Goal: Information Seeking & Learning: Learn about a topic

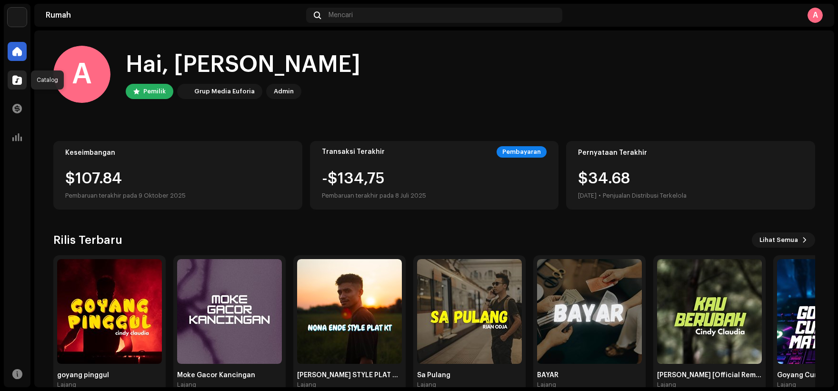
click at [22, 83] on div at bounding box center [17, 79] width 19 height 19
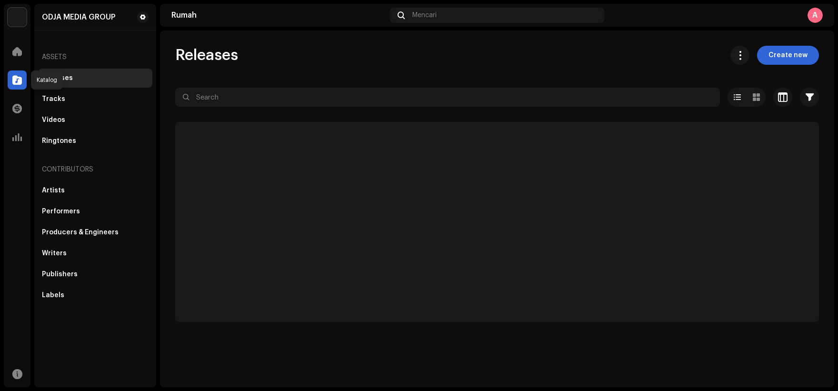
click at [12, 83] on div at bounding box center [17, 79] width 19 height 19
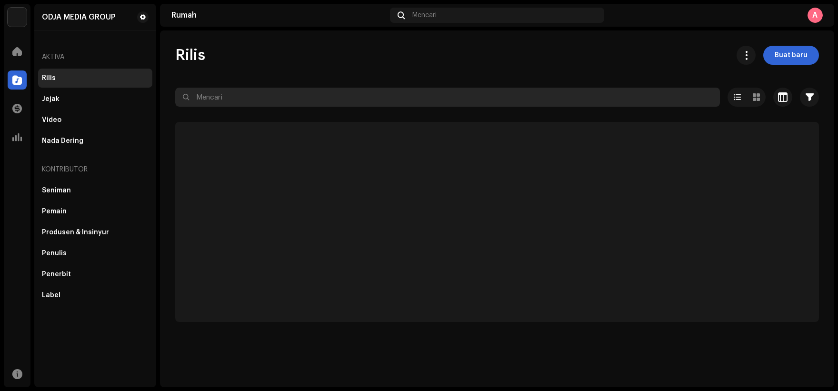
click at [226, 99] on input "text" at bounding box center [447, 97] width 545 height 19
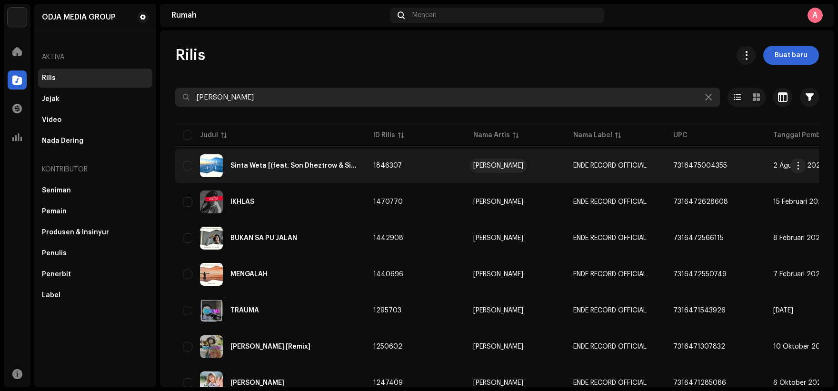
type input "ricky wara"
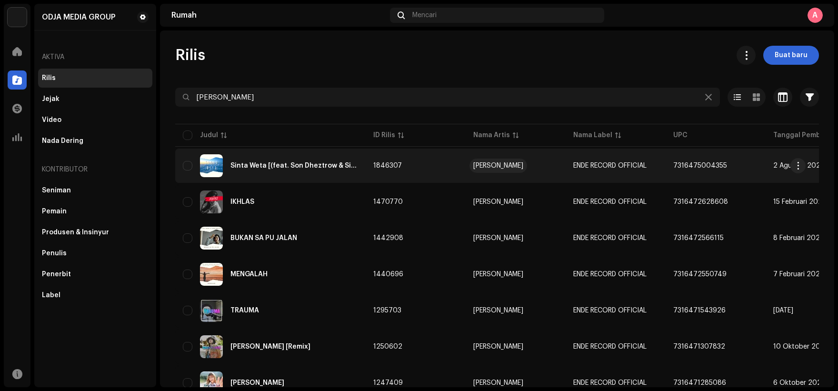
click at [503, 164] on font "[PERSON_NAME]" at bounding box center [498, 165] width 50 height 7
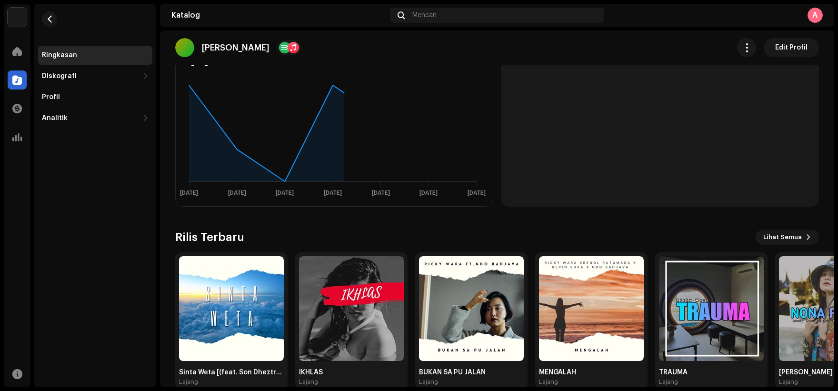
scroll to position [303, 0]
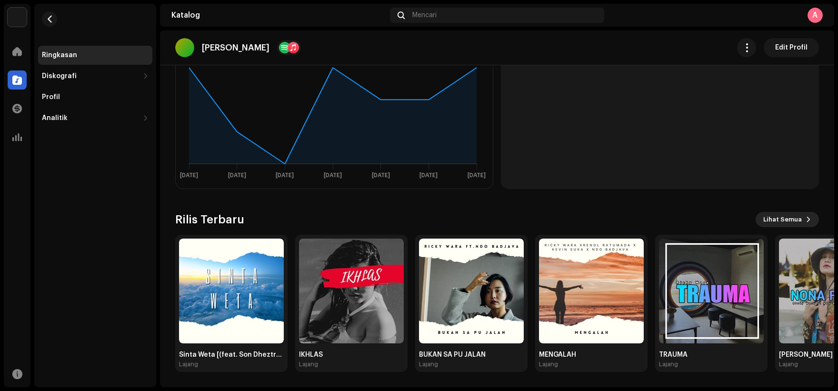
click at [805, 218] on span at bounding box center [808, 220] width 6 height 8
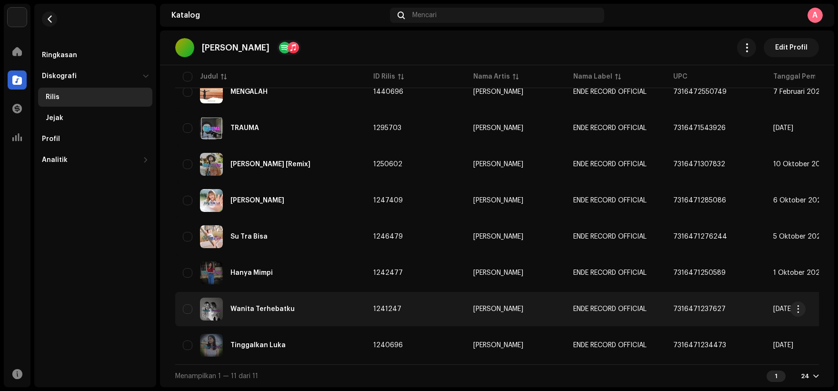
scroll to position [223, 0]
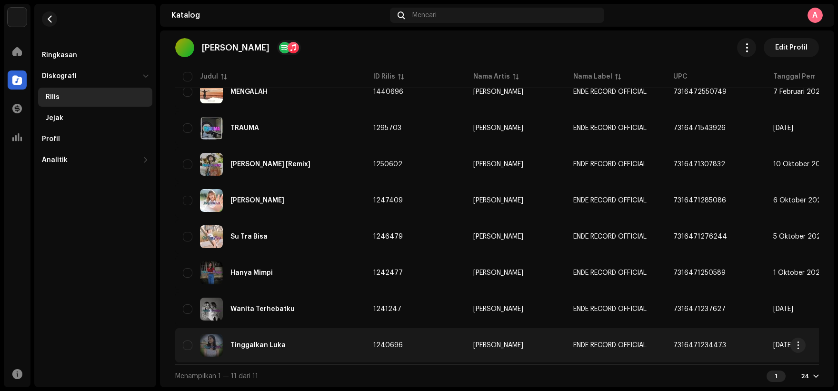
click at [451, 340] on td "1240696" at bounding box center [416, 345] width 100 height 34
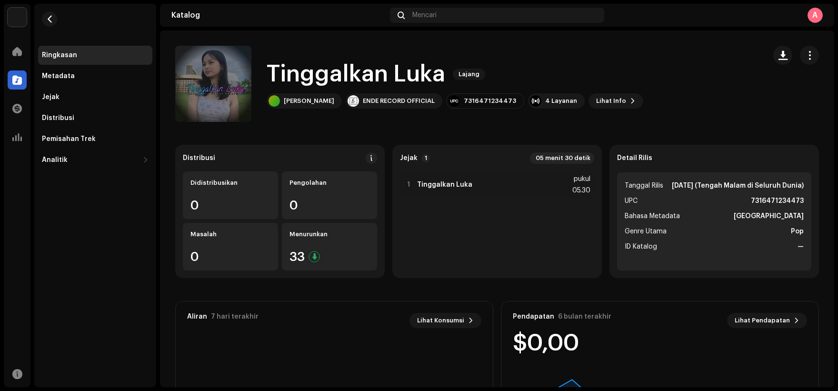
copy font "Tinggalkan Luka"
drag, startPoint x: 269, startPoint y: 72, endPoint x: 438, endPoint y: 78, distance: 168.6
click at [438, 78] on font "Tinggalkan Luka" at bounding box center [356, 74] width 178 height 23
click at [638, 80] on div "Tinggalkan [PERSON_NAME] [PERSON_NAME] ENDE RECORD OFFICIAL 7316471234473 4 Lay…" at bounding box center [466, 84] width 583 height 76
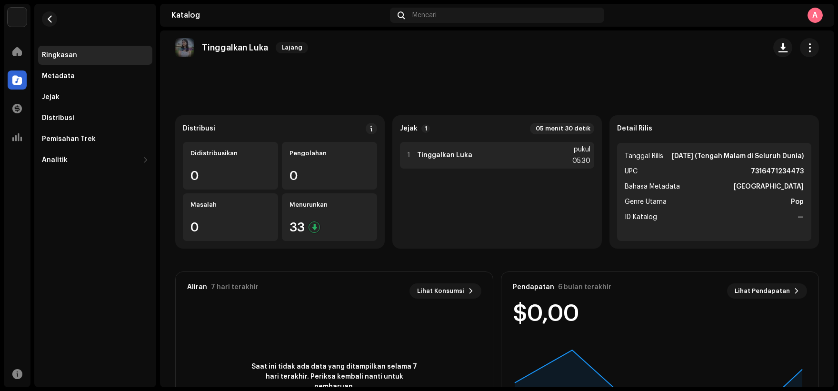
scroll to position [24, 0]
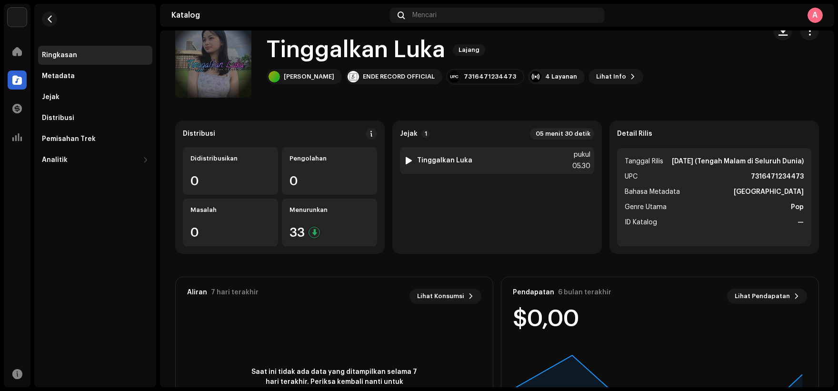
click at [479, 169] on div "1 Tinggalkan Luka pukul 05.30" at bounding box center [497, 160] width 194 height 27
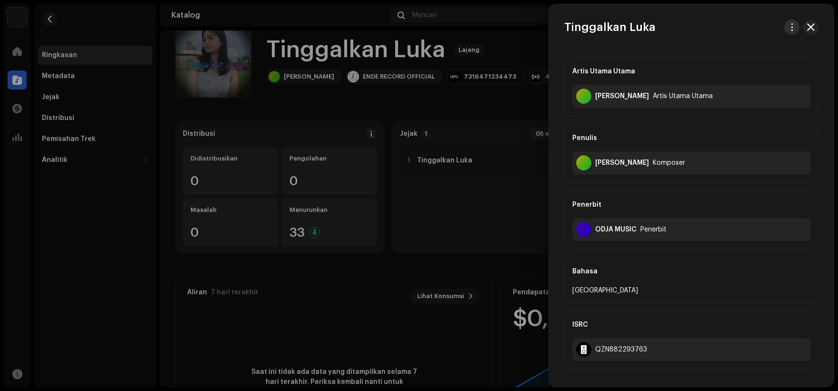
click at [788, 25] on span "button" at bounding box center [791, 27] width 7 height 8
click at [753, 66] on div "Unduh audio" at bounding box center [744, 68] width 89 height 8
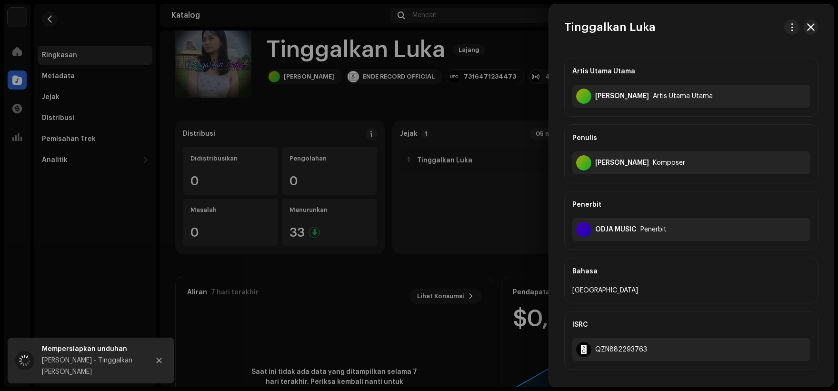
click at [531, 52] on div at bounding box center [419, 195] width 838 height 391
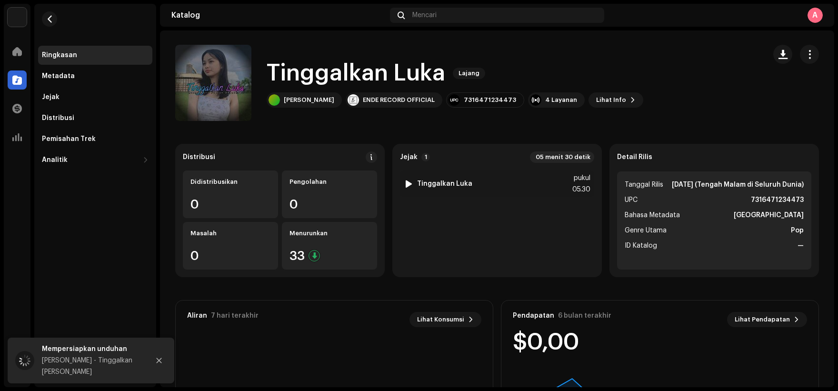
scroll to position [0, 0]
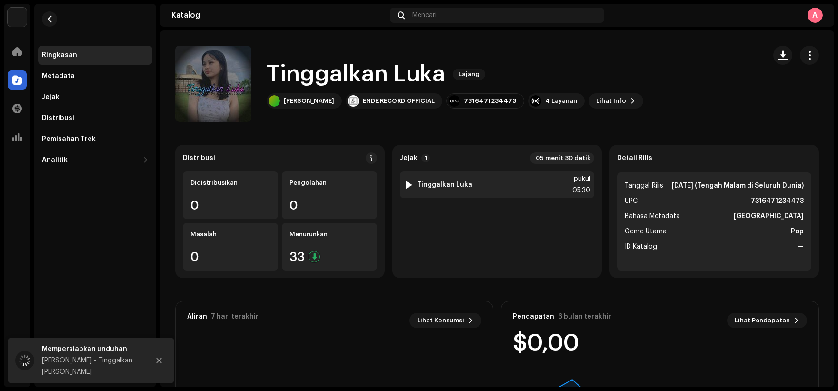
click at [459, 183] on font "Tinggalkan Luka" at bounding box center [444, 184] width 55 height 7
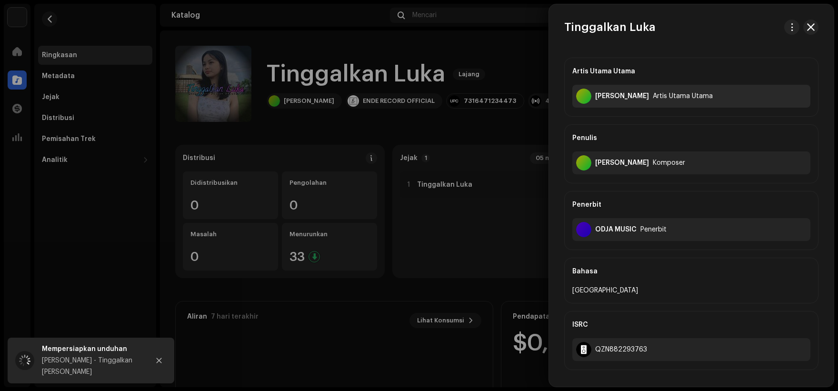
copy font "[PERSON_NAME]"
drag, startPoint x: 593, startPoint y: 95, endPoint x: 631, endPoint y: 100, distance: 38.4
click at [631, 100] on div "[PERSON_NAME] Artis Utama Utama" at bounding box center [691, 96] width 238 height 23
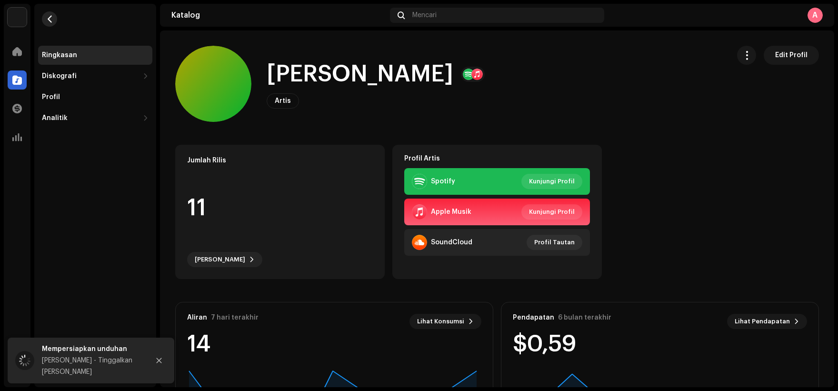
click at [48, 24] on button "button" at bounding box center [49, 18] width 15 height 15
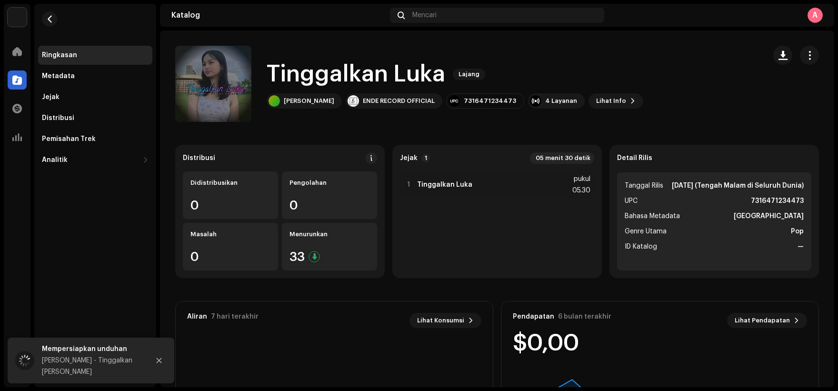
scroll to position [1, 0]
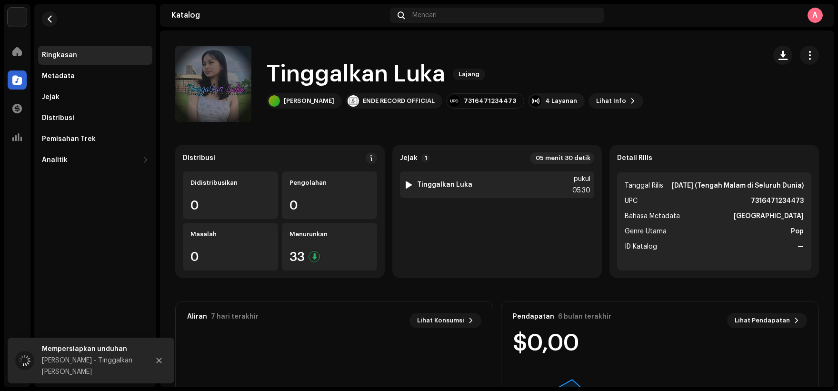
click at [477, 180] on div "1 Tinggalkan Luka pukul 05.30" at bounding box center [497, 184] width 194 height 27
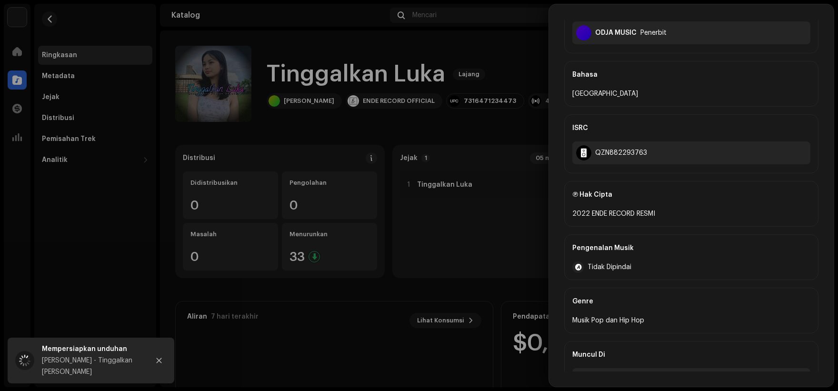
scroll to position [225, 0]
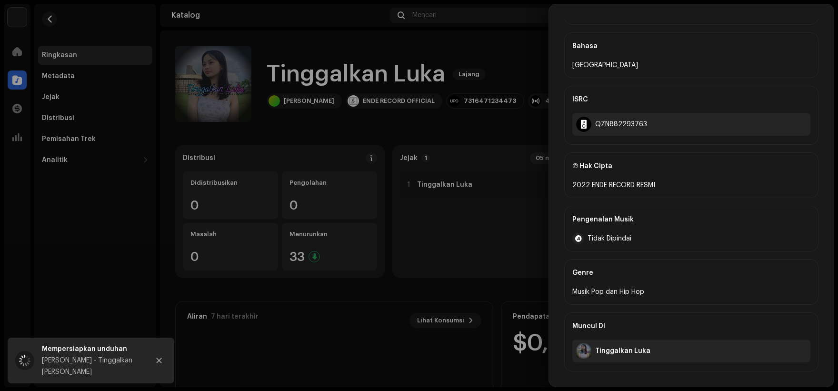
click at [618, 292] on font "Musik Pop dan Hip Hop" at bounding box center [608, 291] width 72 height 7
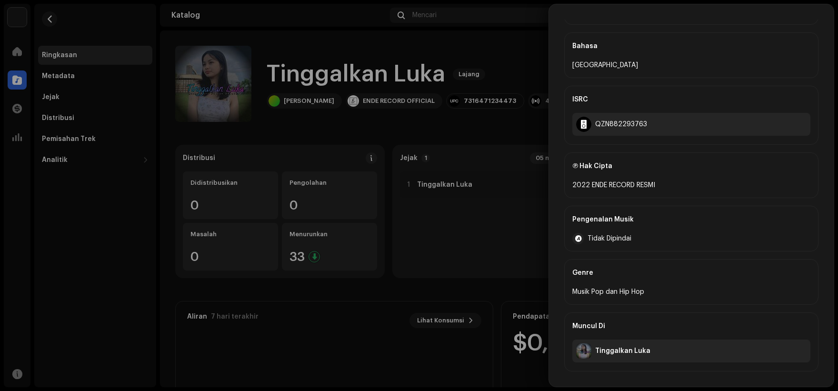
click at [491, 200] on div at bounding box center [419, 195] width 838 height 391
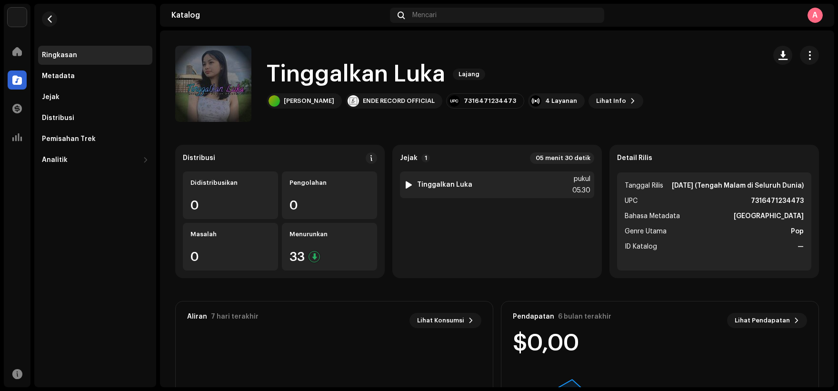
click at [494, 184] on div "1 Tinggalkan Luka pukul 05.30" at bounding box center [497, 184] width 194 height 27
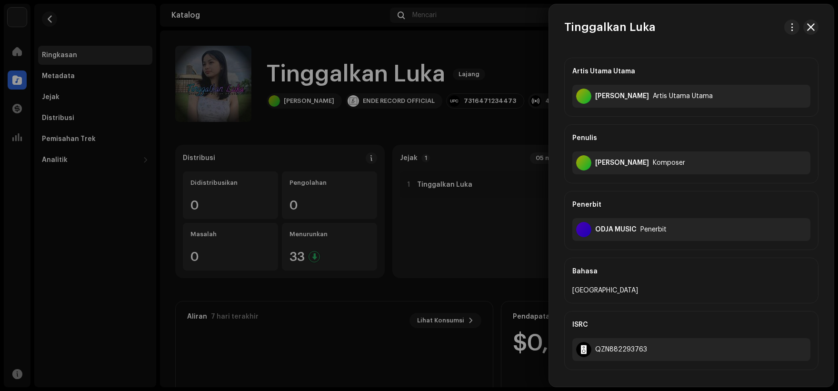
click at [509, 184] on div at bounding box center [419, 195] width 838 height 391
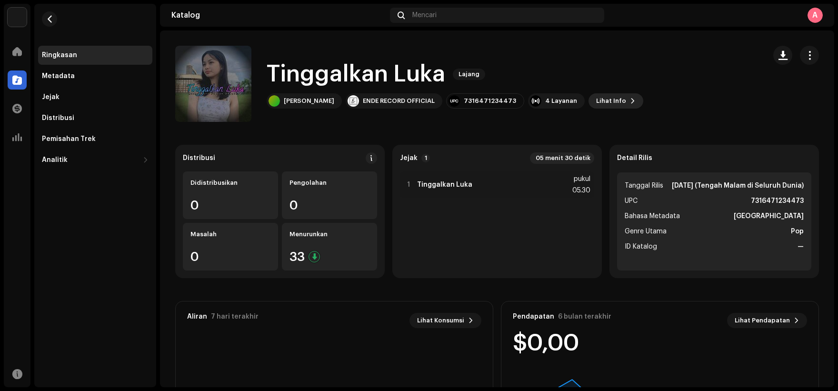
click at [599, 101] on button "Lihat Info" at bounding box center [615, 100] width 55 height 15
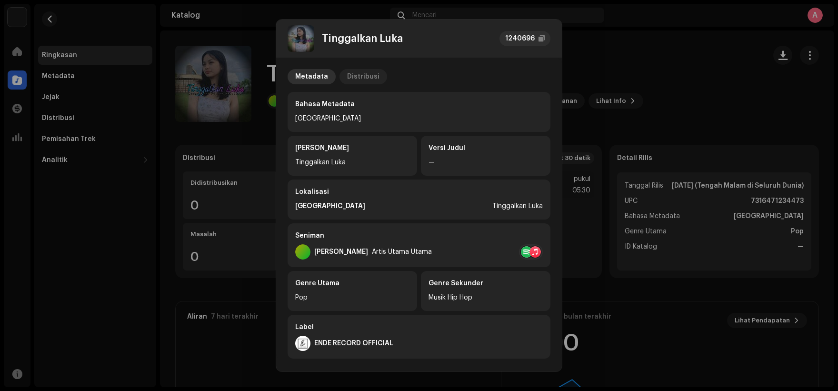
click at [369, 73] on font "Distribusi" at bounding box center [363, 76] width 32 height 7
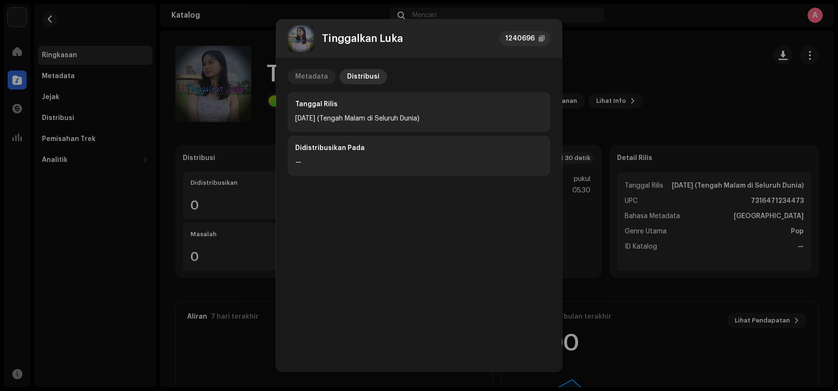
click at [318, 76] on font "Metadata" at bounding box center [311, 76] width 33 height 7
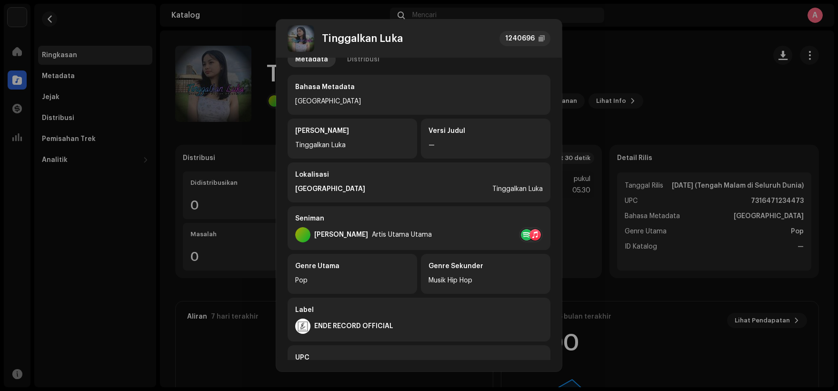
scroll to position [0, 0]
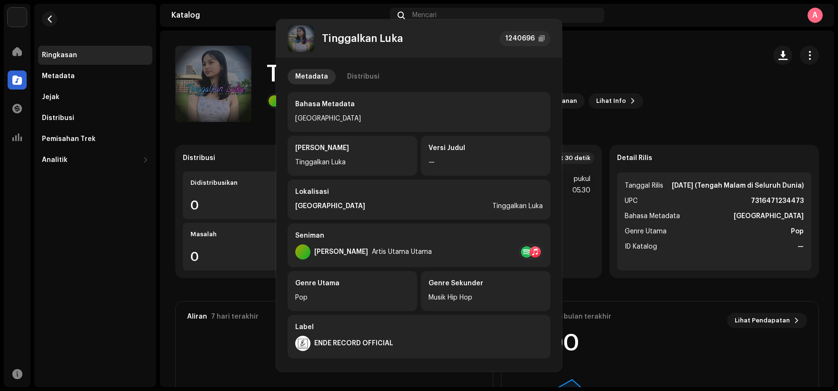
click at [578, 45] on div "Tinggalkan Luka 1240696 Metadata Distribusi Bahasa Metadata Indonesia Judul Ril…" at bounding box center [419, 195] width 838 height 391
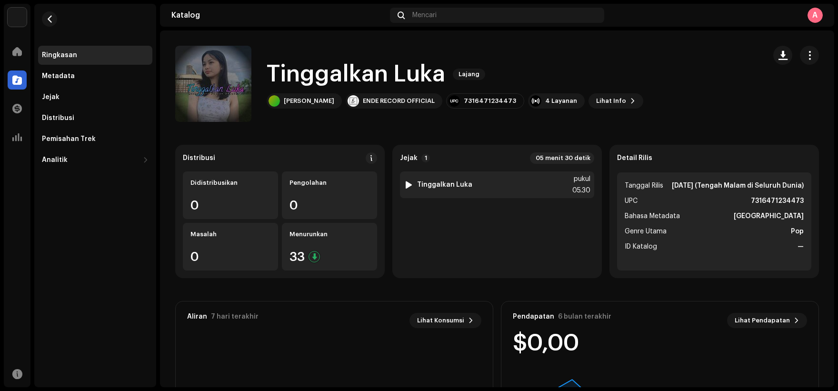
click at [521, 190] on div "1 Tinggalkan Luka pukul 05.30" at bounding box center [497, 184] width 194 height 27
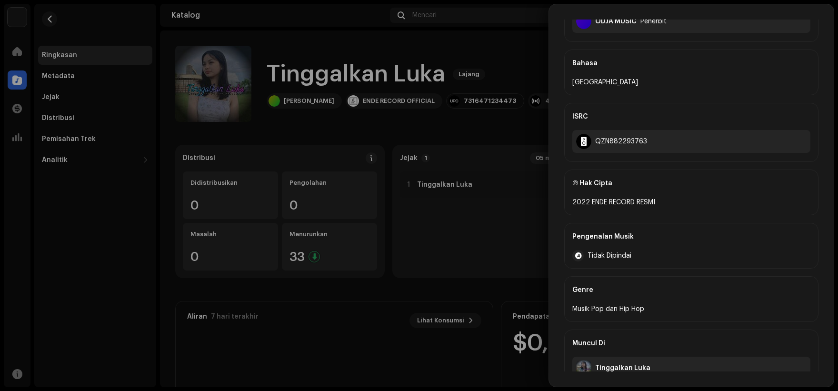
scroll to position [225, 0]
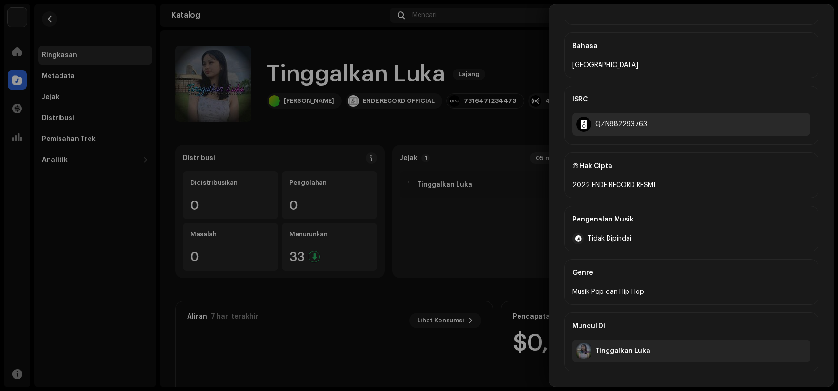
click at [620, 122] on font "QZN882293763" at bounding box center [621, 124] width 52 height 7
copy font "QZN882293763"
click at [481, 142] on div at bounding box center [419, 195] width 838 height 391
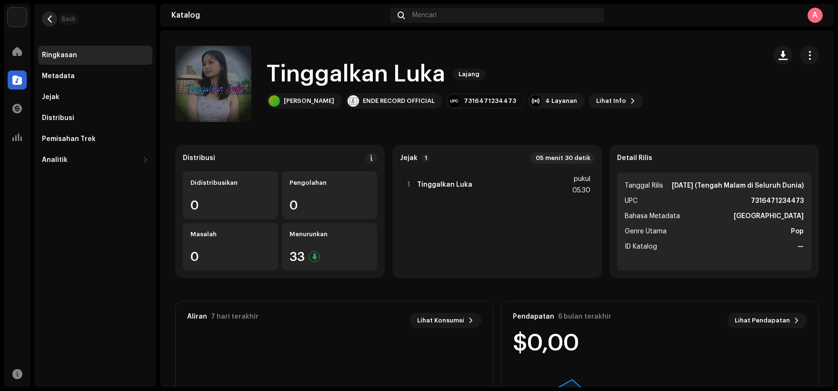
click at [49, 21] on span "button" at bounding box center [49, 19] width 7 height 8
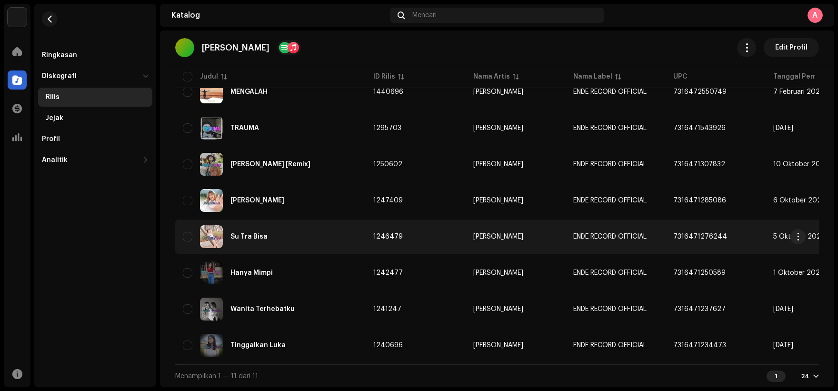
scroll to position [223, 0]
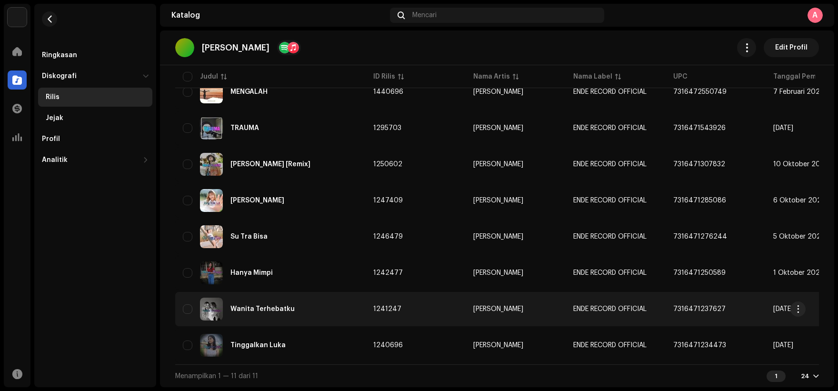
click at [335, 297] on div "Wanita Terhebatku" at bounding box center [270, 308] width 175 height 23
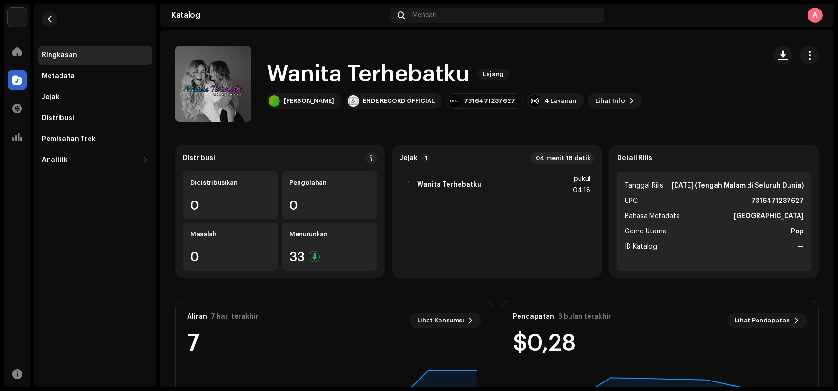
copy font "Wanita Terhebatku"
drag, startPoint x: 269, startPoint y: 74, endPoint x: 465, endPoint y: 72, distance: 195.6
click at [465, 72] on font "Wanita Terhebatku" at bounding box center [368, 74] width 203 height 23
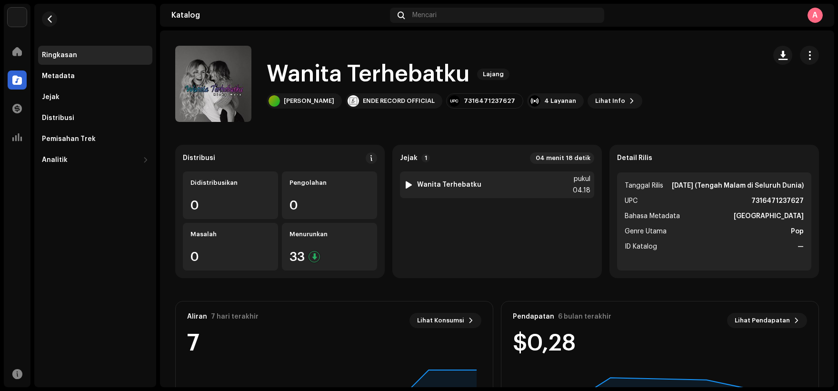
click at [513, 176] on div "1 Wanita Terhebatku pukul 04.18" at bounding box center [497, 184] width 194 height 27
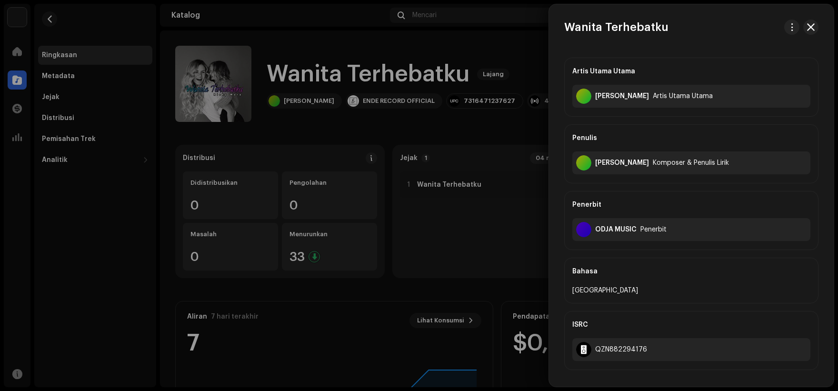
click at [460, 187] on div at bounding box center [419, 195] width 838 height 391
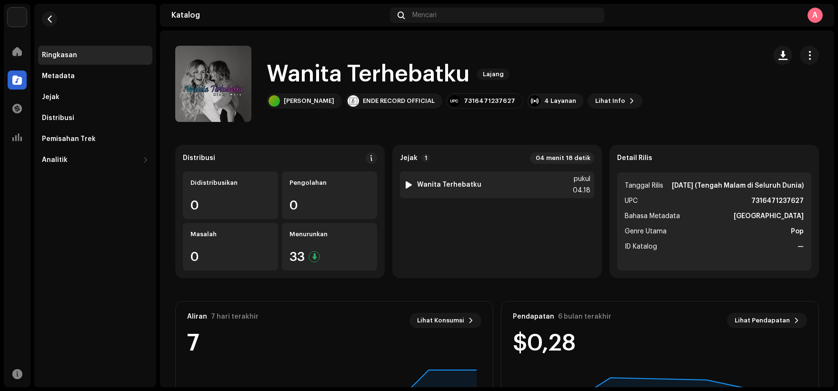
click at [405, 184] on div at bounding box center [408, 185] width 7 height 8
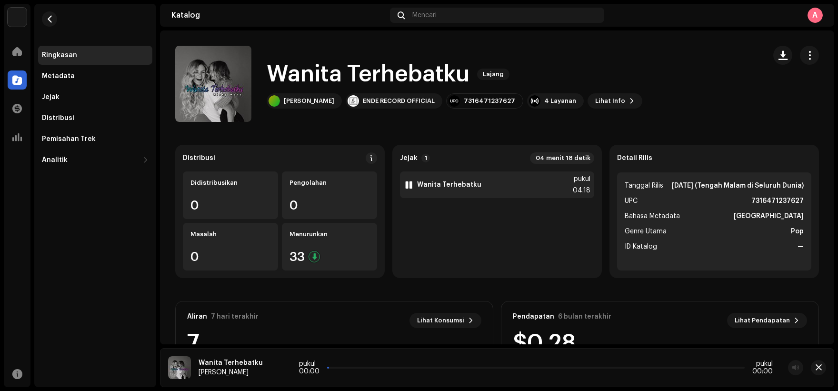
click at [538, 176] on div "1 Wanita Terhebatku pukul 04.18" at bounding box center [497, 184] width 194 height 27
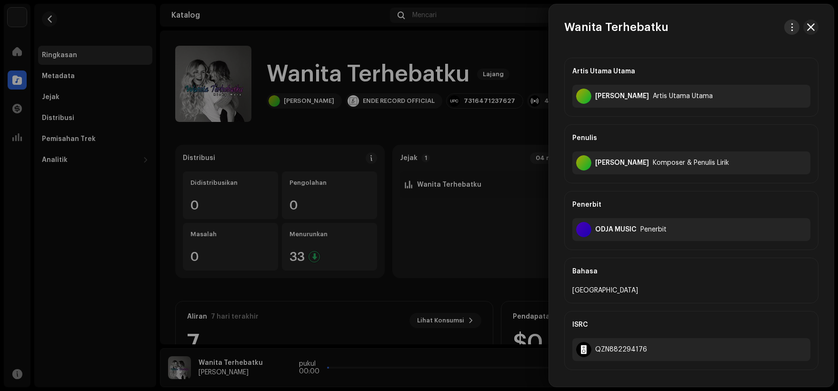
click at [791, 27] on span "button" at bounding box center [791, 27] width 7 height 8
click at [755, 69] on div "Unduh audio" at bounding box center [744, 68] width 89 height 8
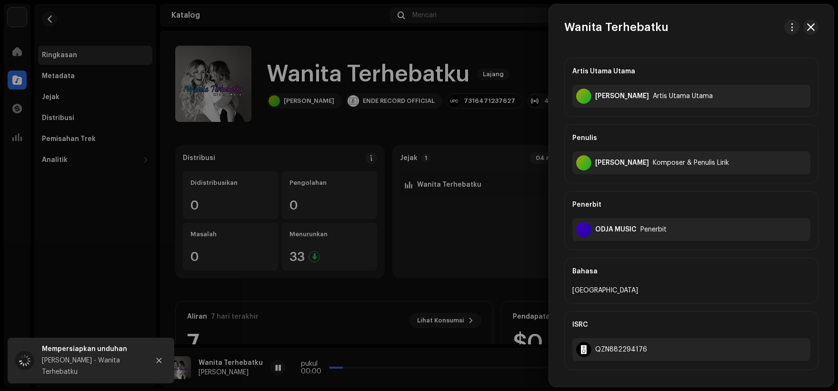
click at [233, 96] on div at bounding box center [419, 195] width 838 height 391
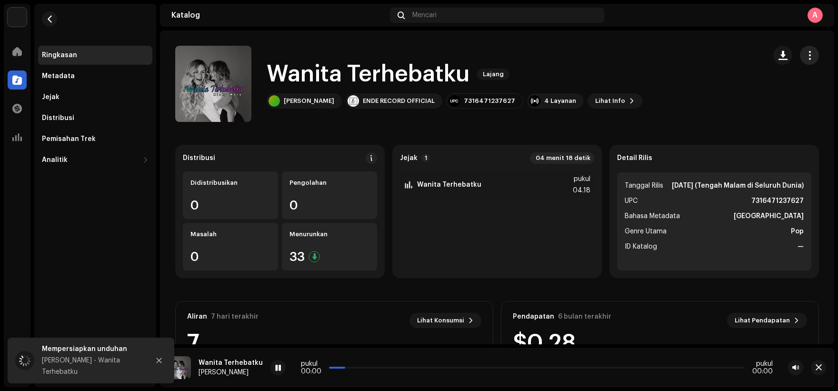
click at [805, 59] on span "button" at bounding box center [809, 55] width 9 height 8
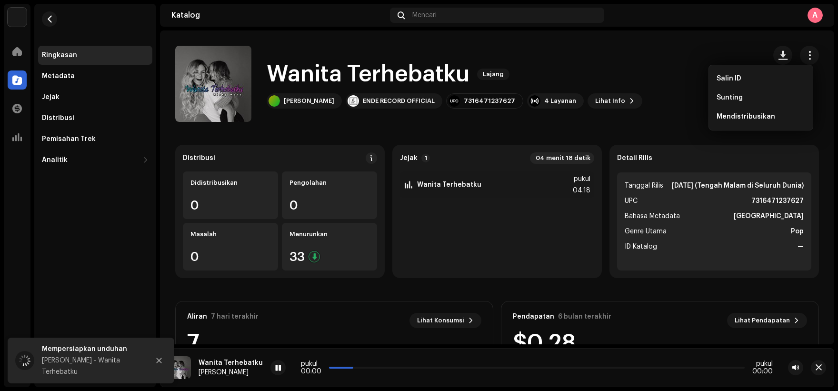
click at [545, 51] on div "Wanita Terhebatku Lajang [PERSON_NAME] ENDE RECORD OFFICIAL 7316471237627 4 Lay…" at bounding box center [466, 84] width 583 height 76
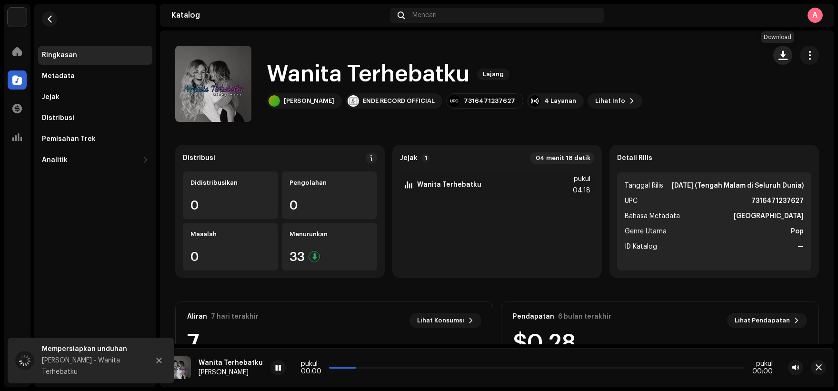
click at [778, 57] on span "button" at bounding box center [782, 55] width 9 height 8
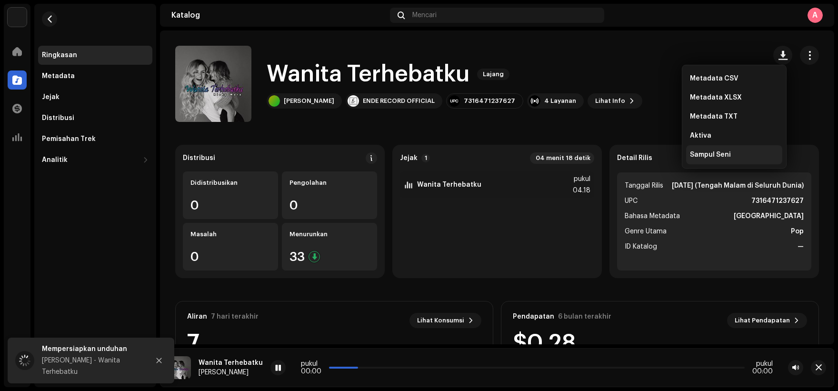
click at [739, 154] on div "Sampul Seni" at bounding box center [734, 155] width 89 height 8
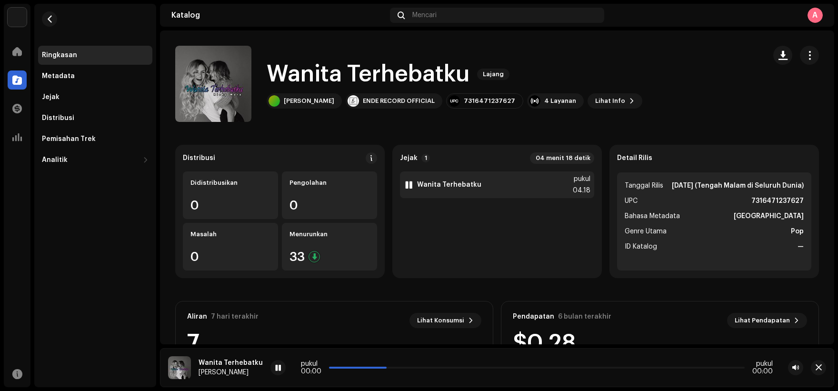
click at [507, 190] on div "1 Wanita Terhebatku pukul 04.18" at bounding box center [497, 184] width 194 height 27
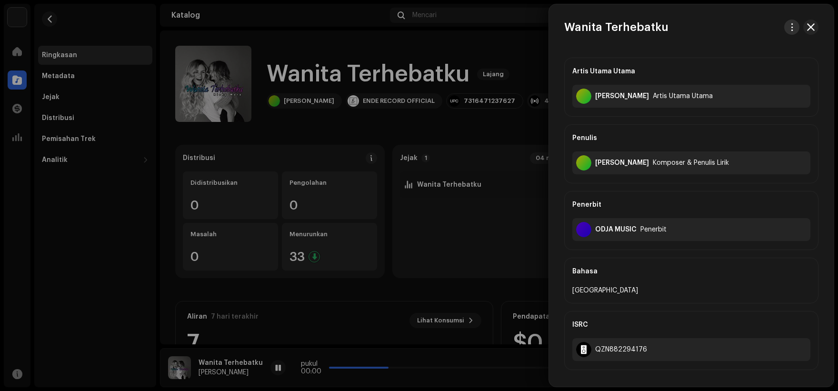
click at [793, 28] on button "button" at bounding box center [791, 27] width 15 height 15
click at [731, 69] on font "Unduh audio" at bounding box center [721, 67] width 42 height 7
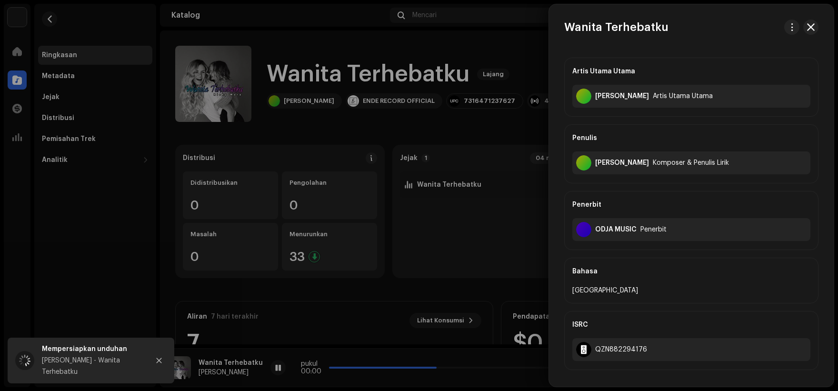
click at [463, 114] on div at bounding box center [419, 195] width 838 height 391
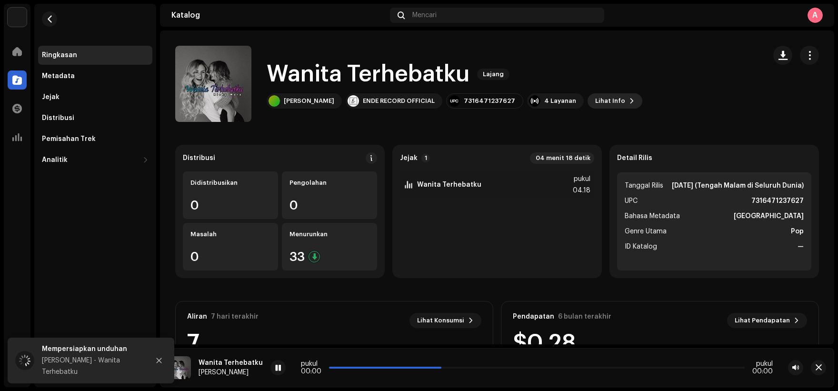
click at [595, 100] on font "Lihat Info" at bounding box center [610, 101] width 30 height 6
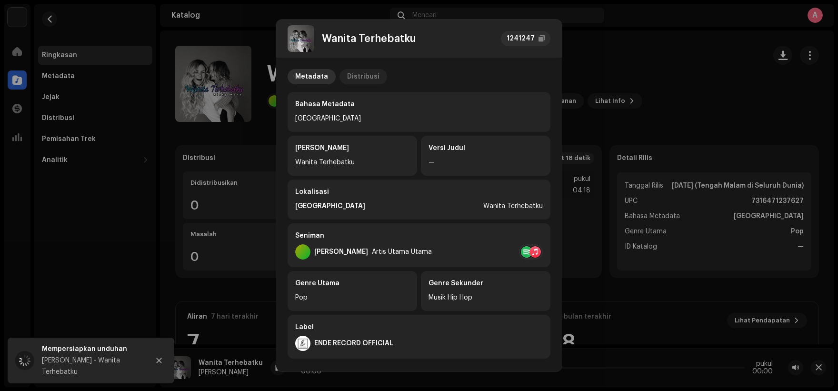
click at [357, 76] on font "Distribusi" at bounding box center [363, 76] width 32 height 7
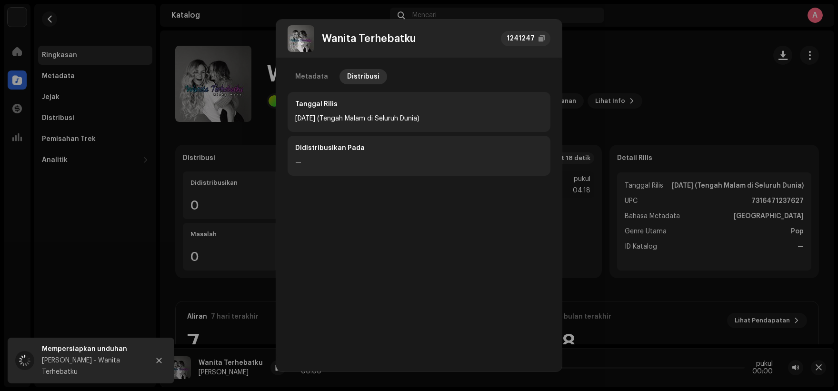
click at [650, 120] on div "Wanita Terhebatku 1241247 Metadata Distribusi Tanggal Rilis [DATE] (Tengah Mala…" at bounding box center [419, 195] width 838 height 391
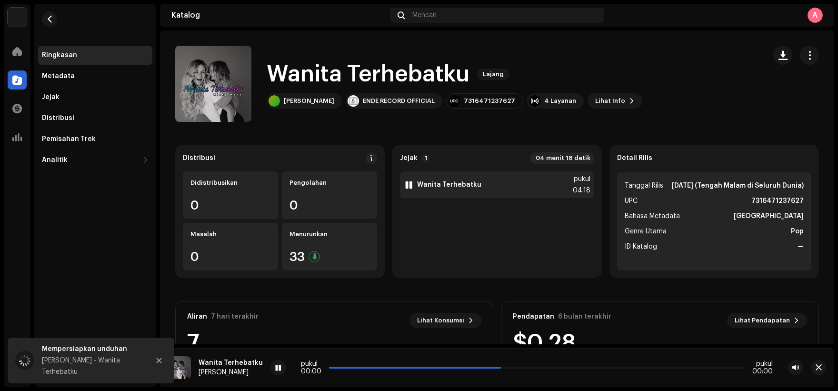
click at [517, 175] on div "1 Wanita Terhebatku pukul 04.18" at bounding box center [497, 184] width 194 height 27
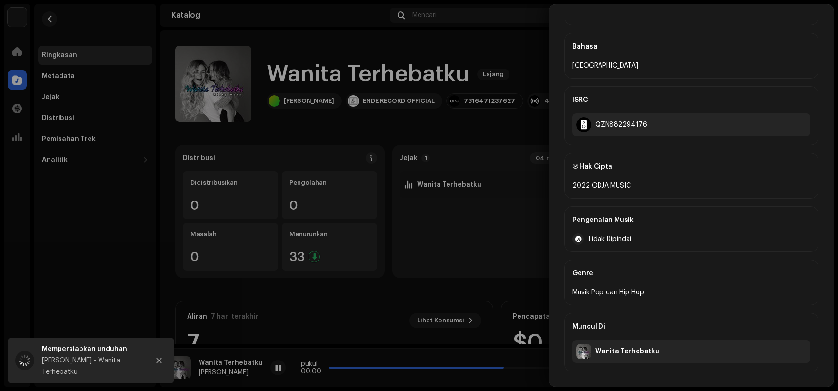
scroll to position [225, 0]
click at [489, 129] on div at bounding box center [419, 195] width 838 height 391
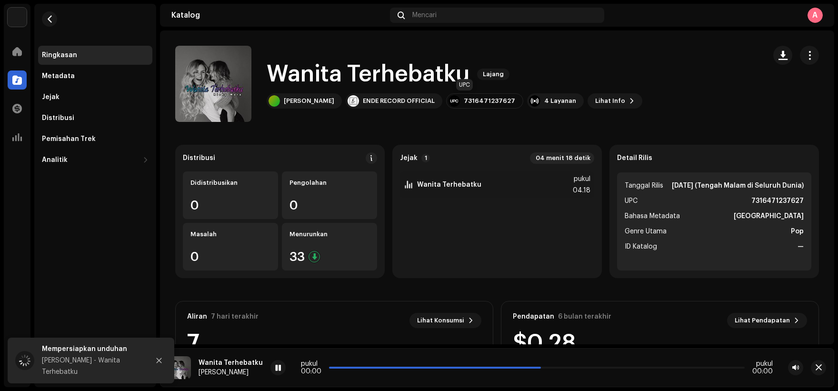
click at [475, 103] on font "7316471237627" at bounding box center [489, 101] width 51 height 6
click at [474, 101] on font "7316471237627" at bounding box center [489, 101] width 51 height 6
copy font "7316471237627"
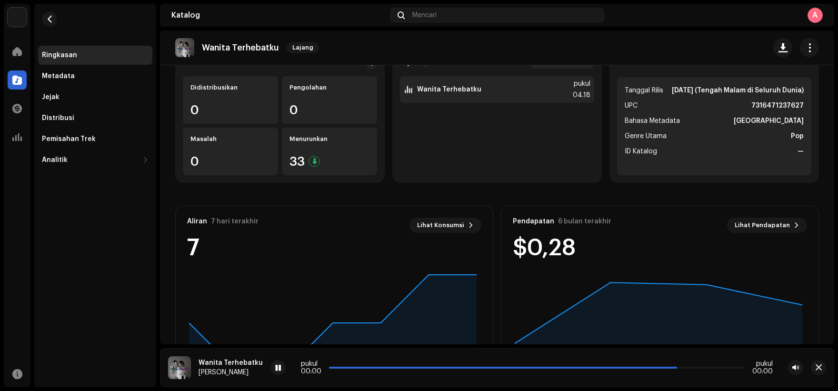
scroll to position [0, 0]
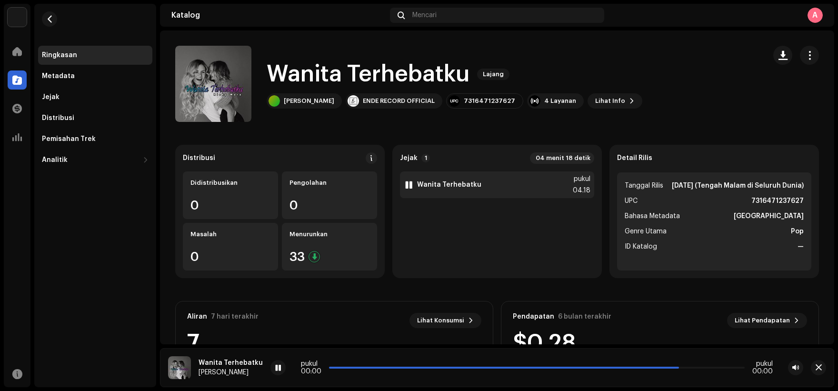
click at [448, 182] on font "Wanita Terhebatku" at bounding box center [449, 184] width 64 height 7
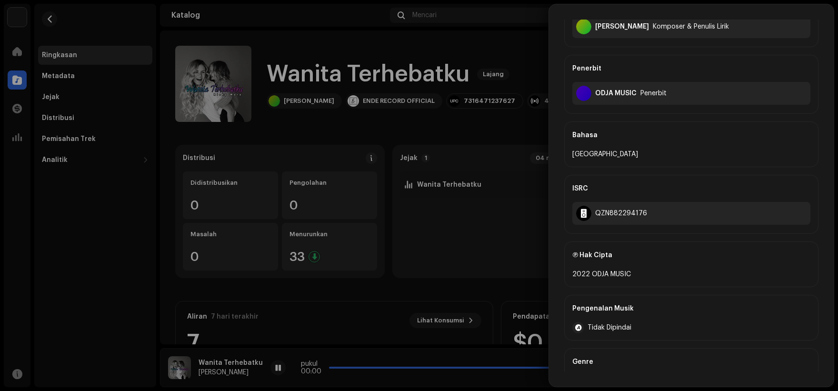
scroll to position [130, 0]
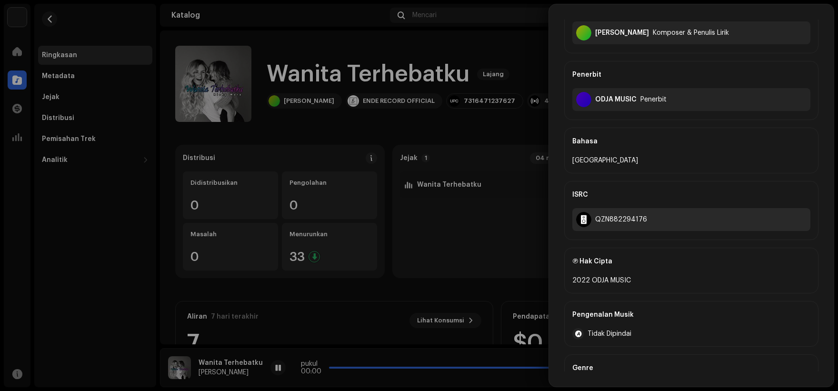
click at [625, 216] on font "QZN882294176" at bounding box center [621, 219] width 52 height 7
copy font "QZN882294176"
click at [398, 257] on div at bounding box center [419, 195] width 838 height 391
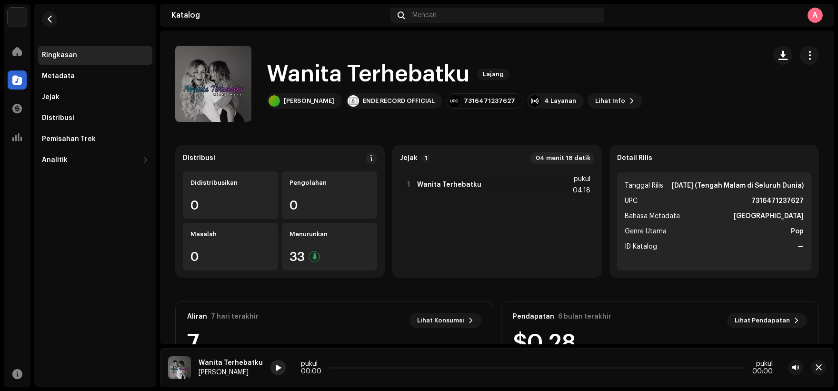
click at [276, 367] on span at bounding box center [278, 368] width 6 height 8
click at [52, 20] on span "button" at bounding box center [49, 19] width 7 height 8
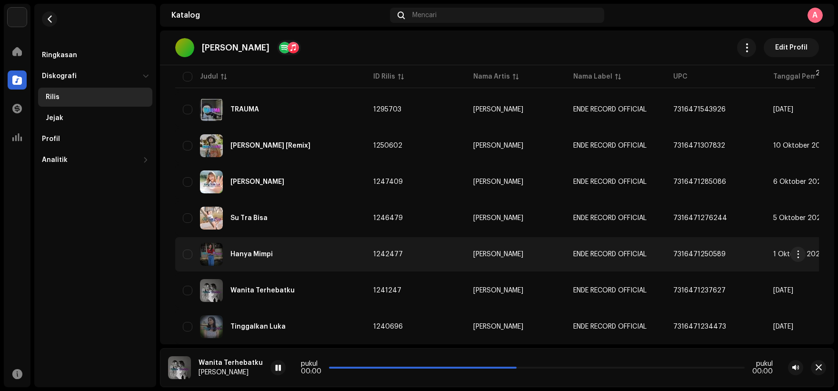
scroll to position [266, 0]
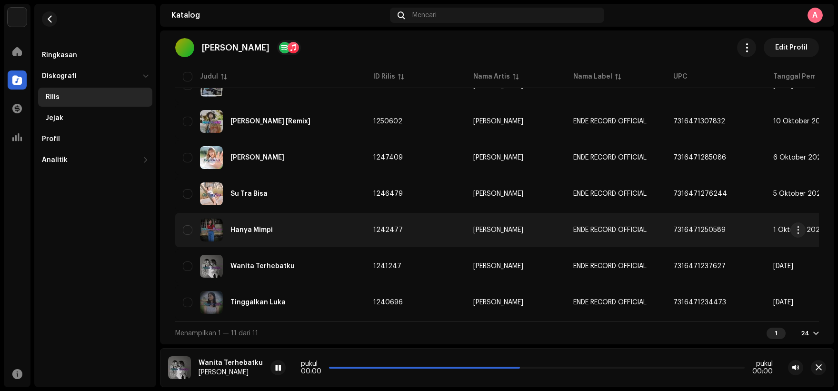
click at [332, 228] on div "Hanya Mimpi" at bounding box center [270, 229] width 175 height 23
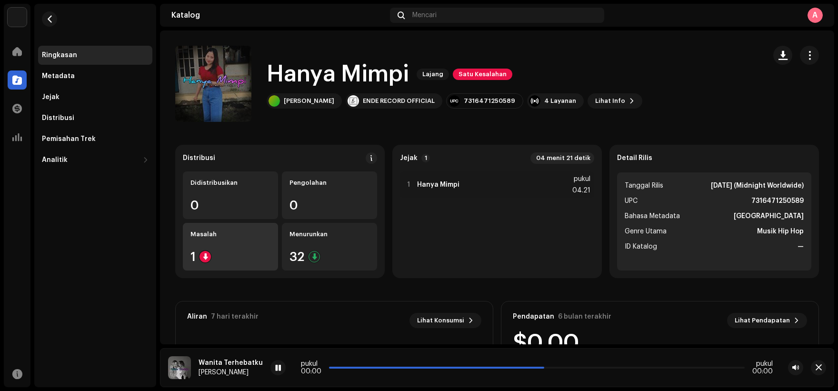
click at [247, 257] on div "1" at bounding box center [230, 256] width 80 height 12
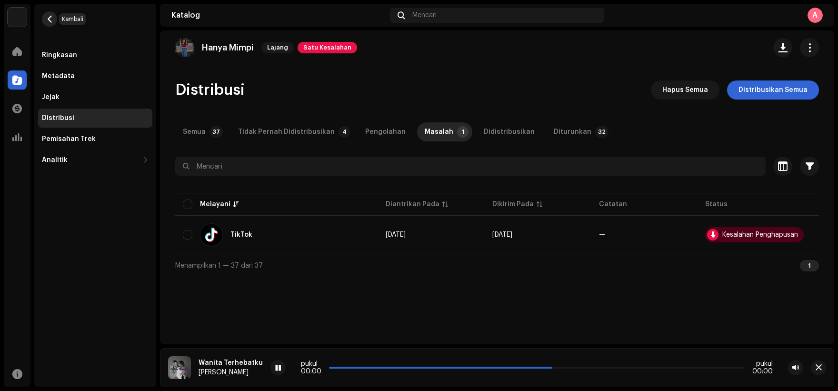
click at [52, 17] on span "button" at bounding box center [49, 19] width 7 height 8
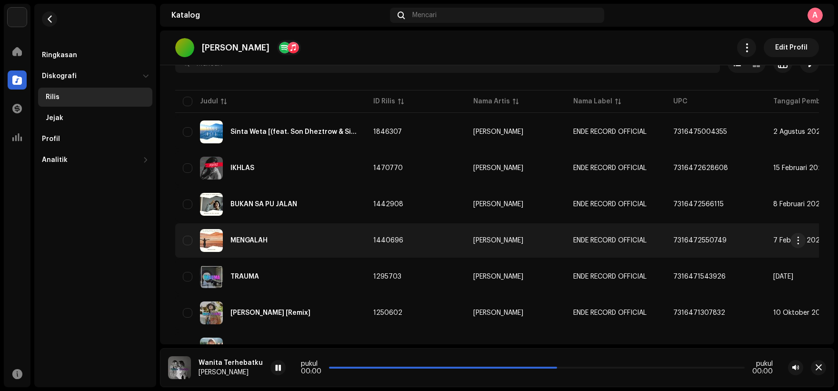
scroll to position [266, 0]
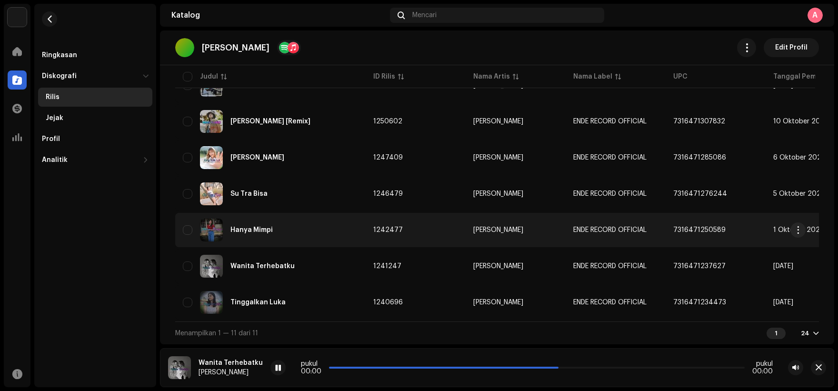
click at [312, 233] on div "Hanya Mimpi" at bounding box center [270, 229] width 175 height 23
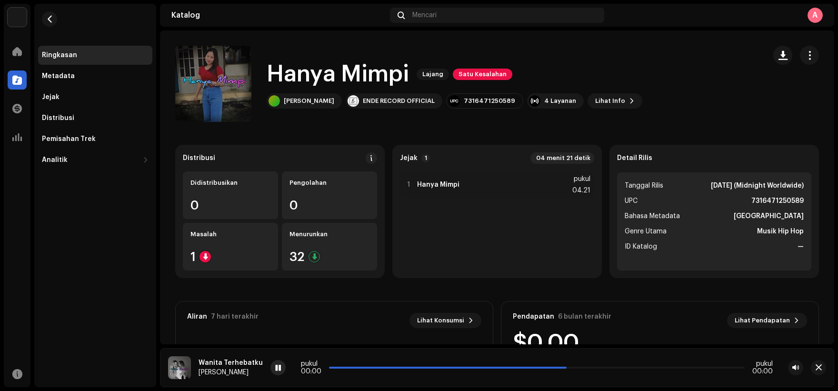
click at [276, 367] on span at bounding box center [279, 368] width 6 height 8
click at [818, 367] on span "button" at bounding box center [818, 368] width 6 height 8
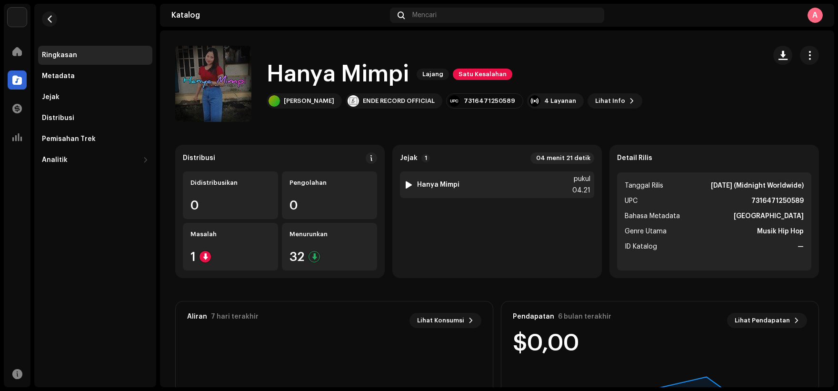
click at [485, 188] on div "1 Hanya Mimpi pukul 04.21" at bounding box center [497, 184] width 194 height 27
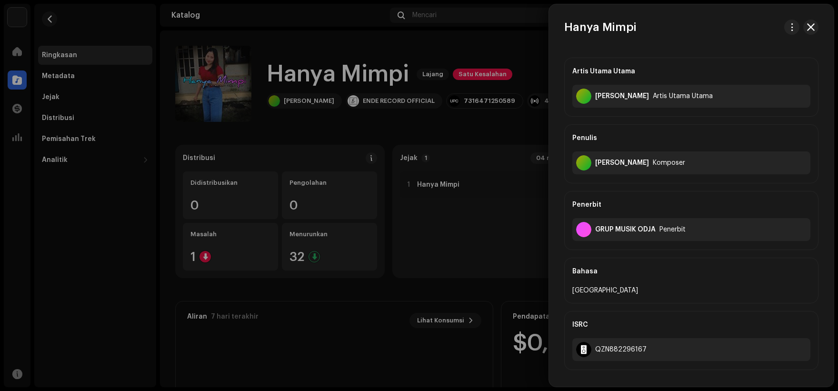
click at [418, 188] on div at bounding box center [419, 195] width 838 height 391
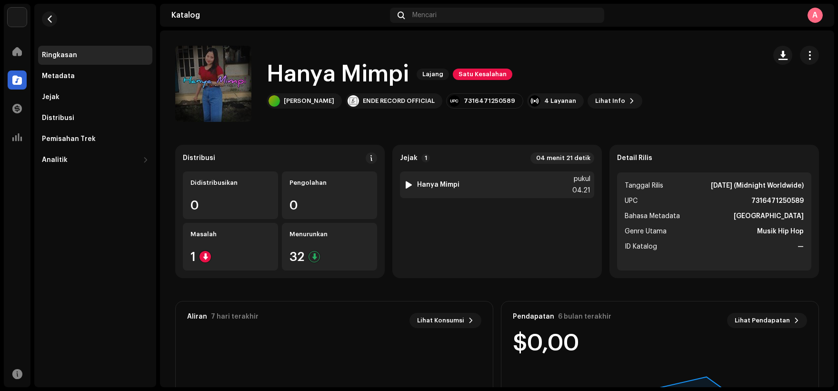
click at [408, 185] on div at bounding box center [408, 185] width 7 height 8
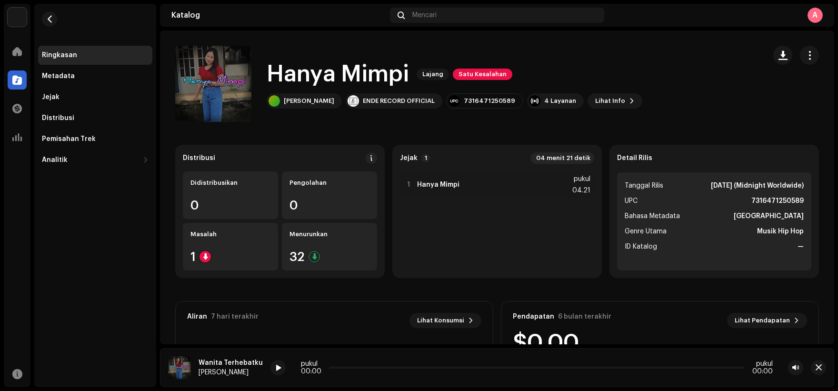
click at [287, 74] on font "Hanya Mimpi" at bounding box center [338, 74] width 142 height 23
copy div "Hanya Mimpi Lajang Satu Kesalahan"
click at [630, 79] on div "Hanya Mimpi Lajang Satu Kesalahan [PERSON_NAME] ENDE RECORD OFFICIAL 7316471250…" at bounding box center [466, 84] width 583 height 76
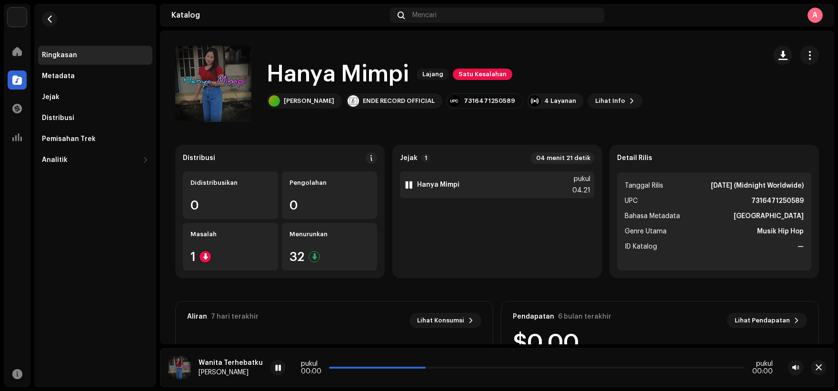
click at [437, 186] on font "Hanya Mimpi" at bounding box center [438, 184] width 42 height 7
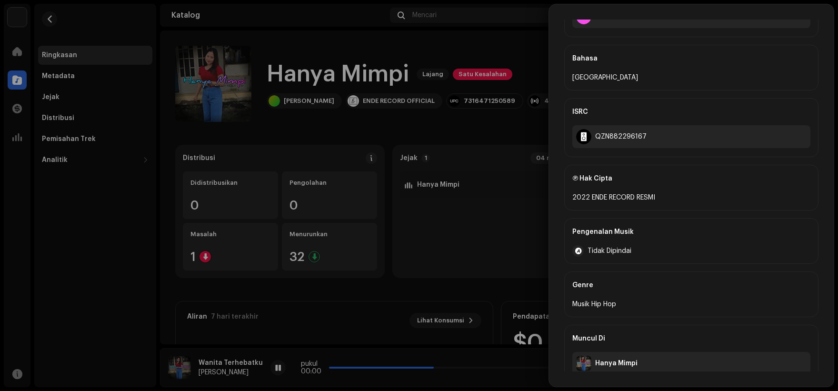
scroll to position [225, 0]
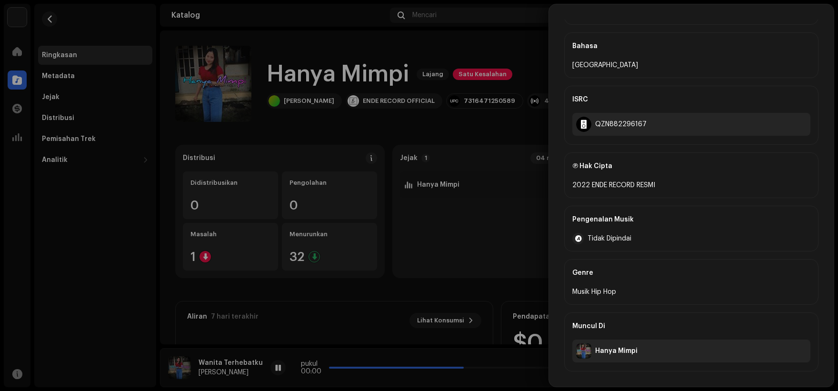
click at [491, 40] on div at bounding box center [419, 195] width 838 height 391
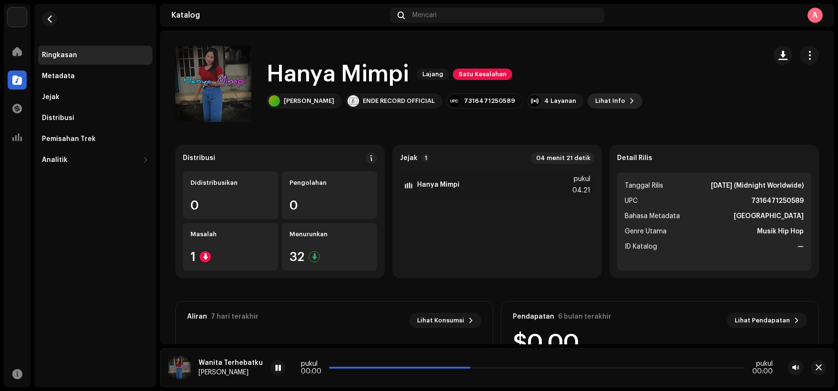
click at [595, 100] on font "Lihat Info" at bounding box center [610, 101] width 30 height 6
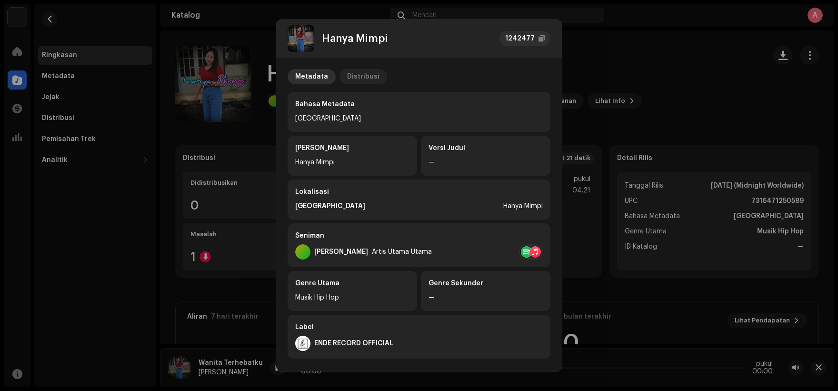
click at [365, 78] on font "Distribusi" at bounding box center [363, 76] width 32 height 7
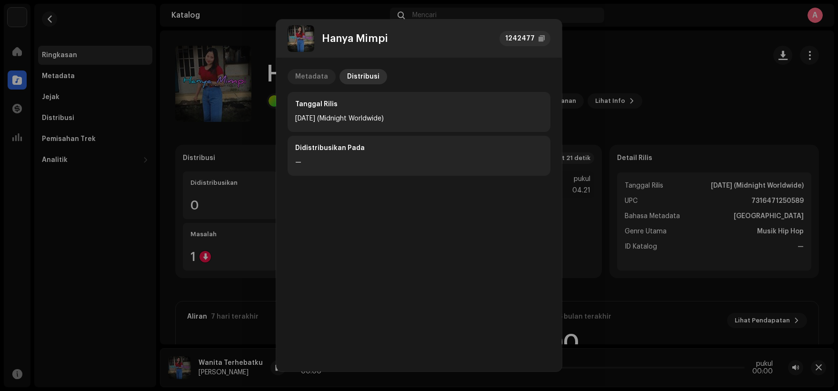
click at [315, 71] on div "Metadata" at bounding box center [311, 76] width 33 height 15
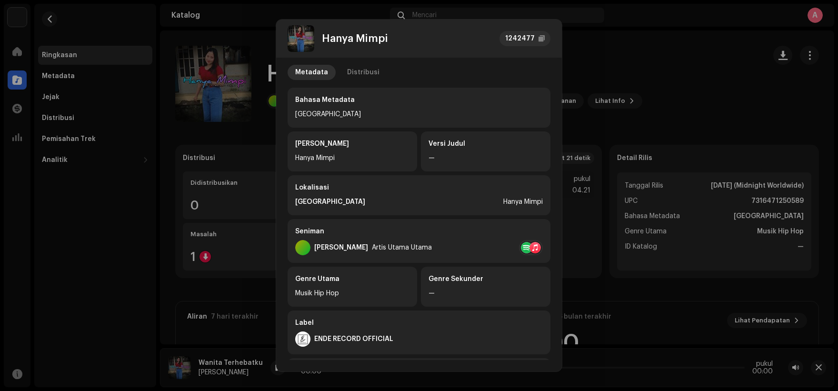
scroll to position [0, 0]
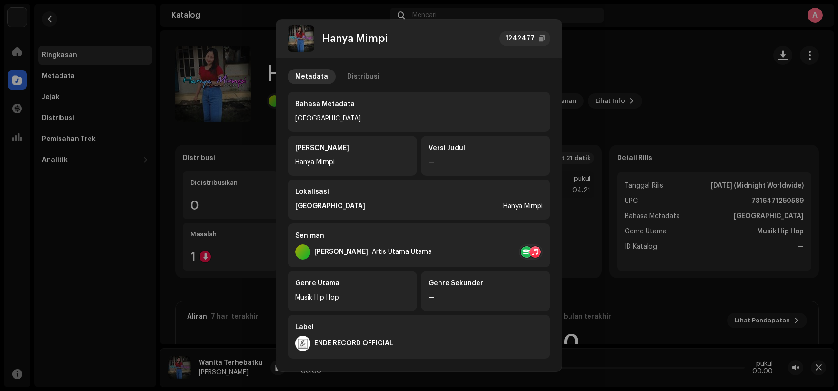
click at [584, 62] on div "Hanya Mimpi 1242477 Metadata Distribusi Bahasa Metadata Indonesia Judul Rilis H…" at bounding box center [419, 195] width 838 height 391
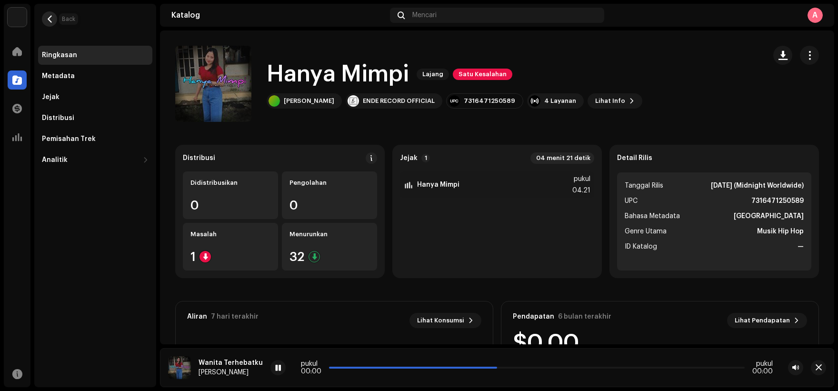
click at [51, 25] on button "button" at bounding box center [49, 18] width 15 height 15
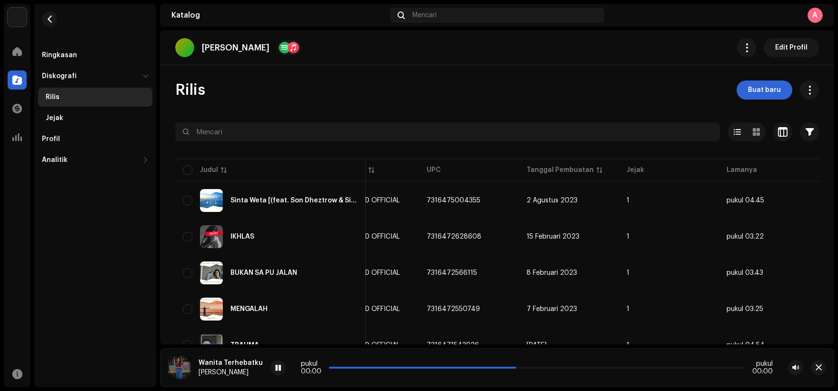
click at [736, 171] on table "Judul ID Rilis Nama Artis Nama Label UPC Tanggal Pembuatan Jejak Lamanya Sinta …" at bounding box center [374, 369] width 890 height 425
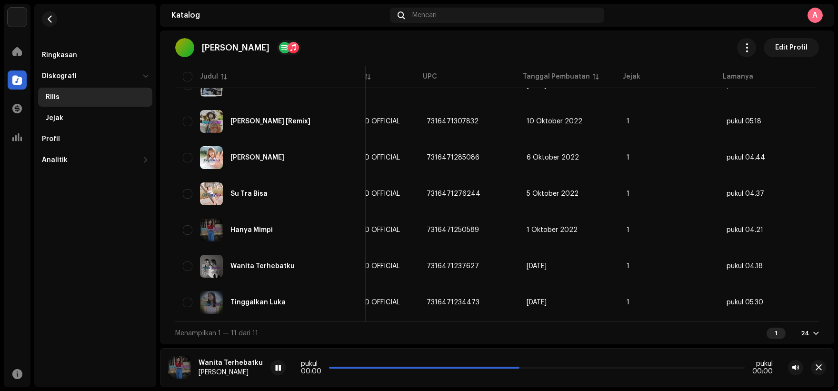
scroll to position [266, 0]
click at [58, 119] on font "Jejak" at bounding box center [55, 118] width 18 height 7
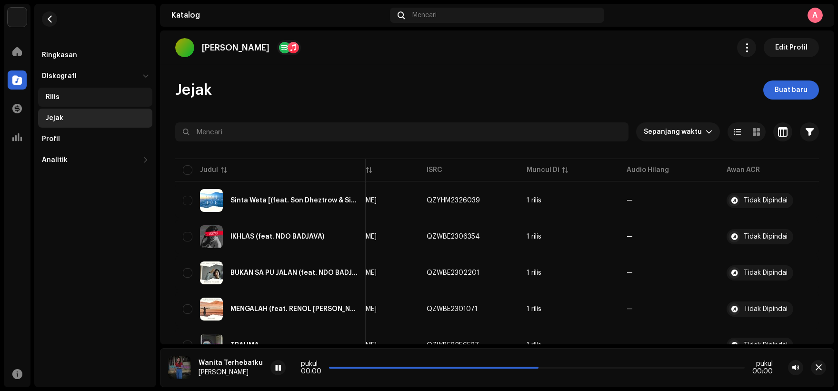
click at [76, 101] on div "Rilis" at bounding box center [95, 97] width 114 height 19
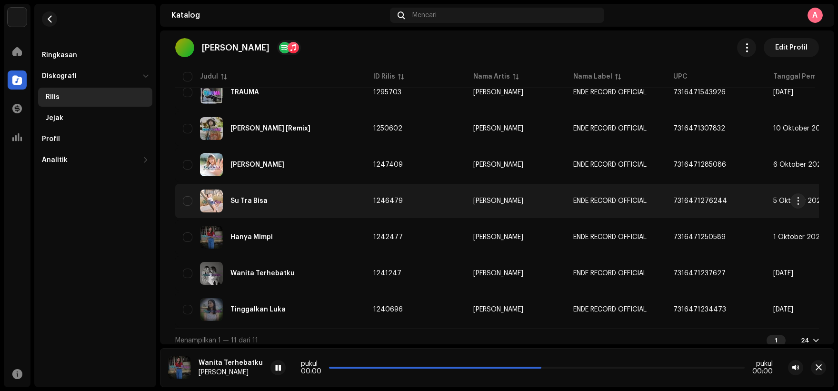
scroll to position [218, 0]
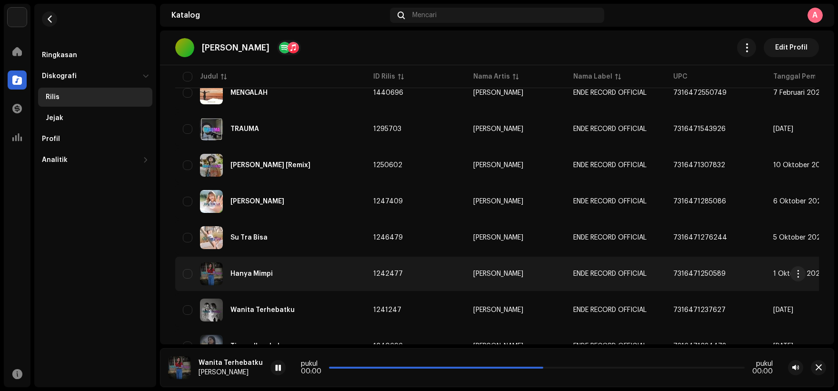
click at [314, 264] on div "Hanya Mimpi" at bounding box center [270, 273] width 175 height 23
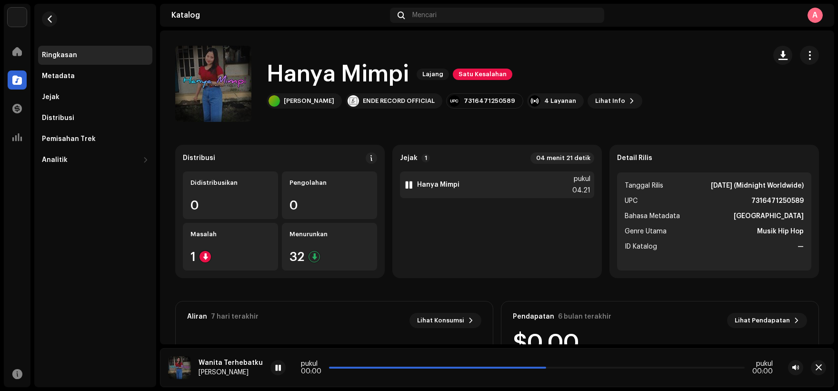
click at [452, 186] on font "Hanya Mimpi" at bounding box center [438, 184] width 42 height 7
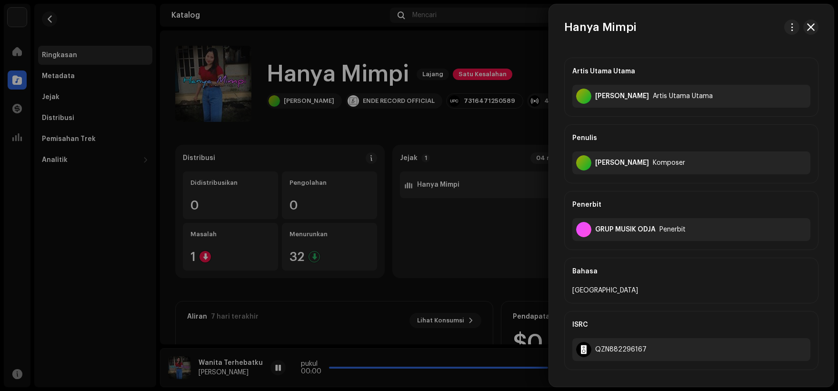
click at [452, 186] on div at bounding box center [419, 195] width 838 height 391
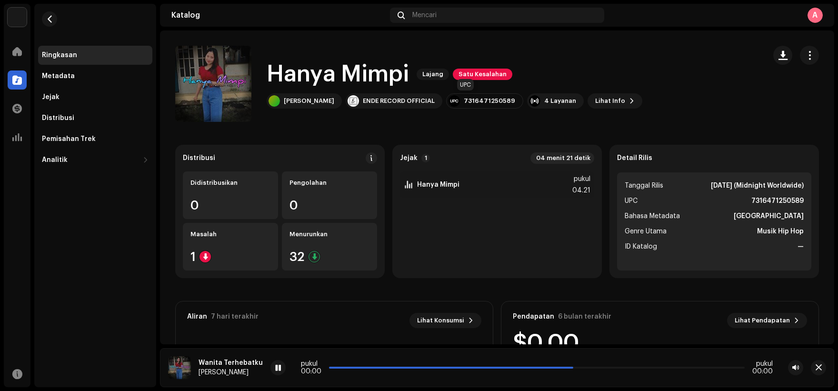
click at [483, 101] on font "7316471250589" at bounding box center [489, 101] width 51 height 6
copy font "7316471250589"
click at [595, 108] on span "Lihat Info" at bounding box center [610, 100] width 30 height 19
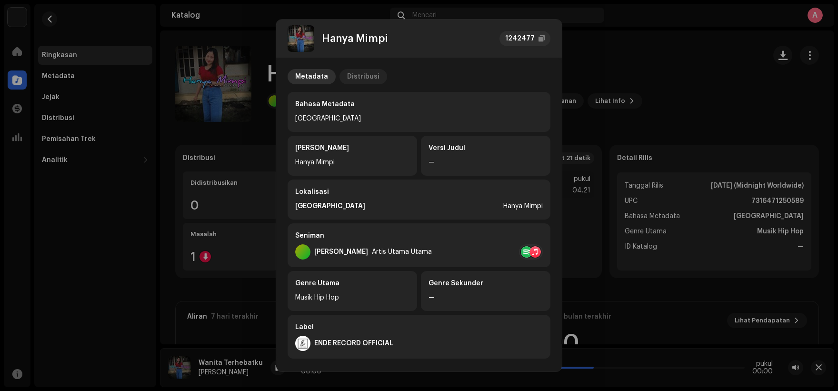
click at [347, 77] on font "Distribusi" at bounding box center [363, 76] width 32 height 7
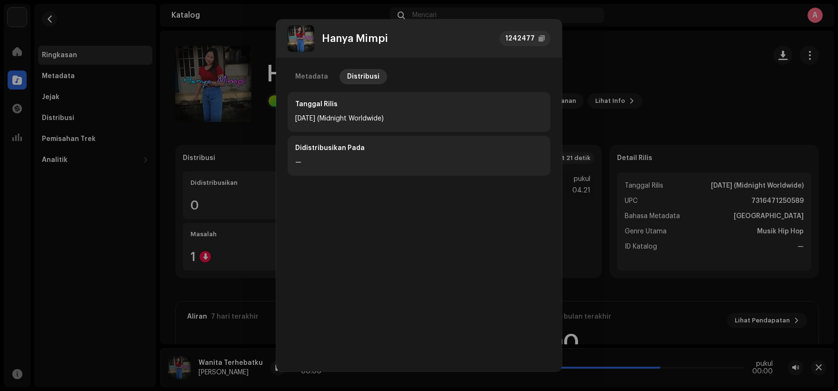
click at [591, 61] on div "Hanya Mimpi 1242477 Metadata Distribusi Tanggal Rilis [DATE] (Midnight Worldwid…" at bounding box center [419, 195] width 838 height 391
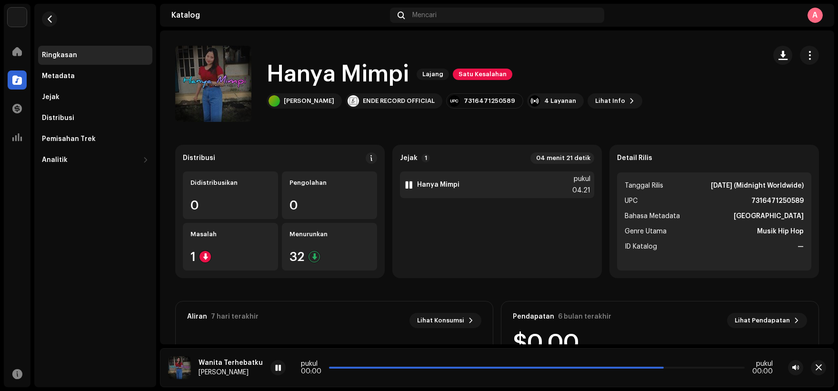
click at [526, 187] on div "1 Hanya Mimpi pukul 04.21" at bounding box center [497, 184] width 194 height 27
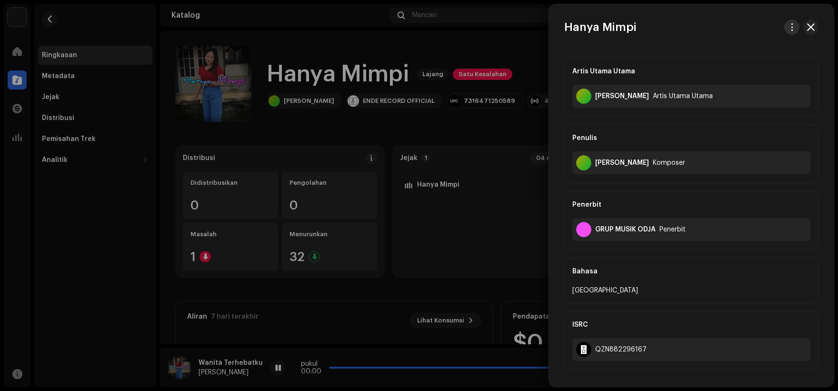
click at [789, 27] on span "button" at bounding box center [791, 27] width 7 height 8
click at [757, 67] on div "Unduh audio" at bounding box center [744, 68] width 89 height 8
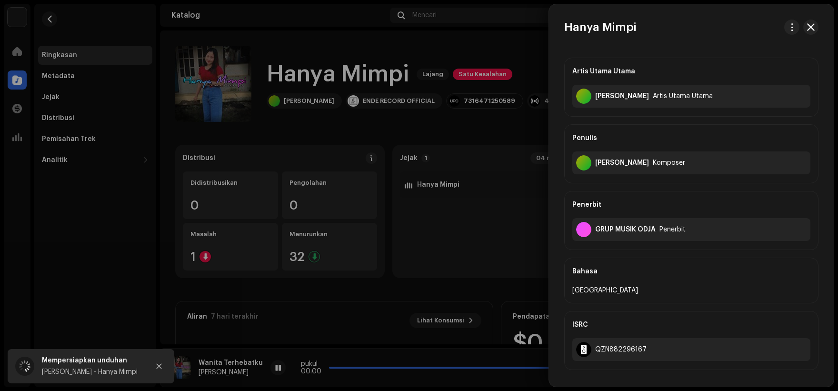
click at [528, 43] on div at bounding box center [419, 195] width 838 height 391
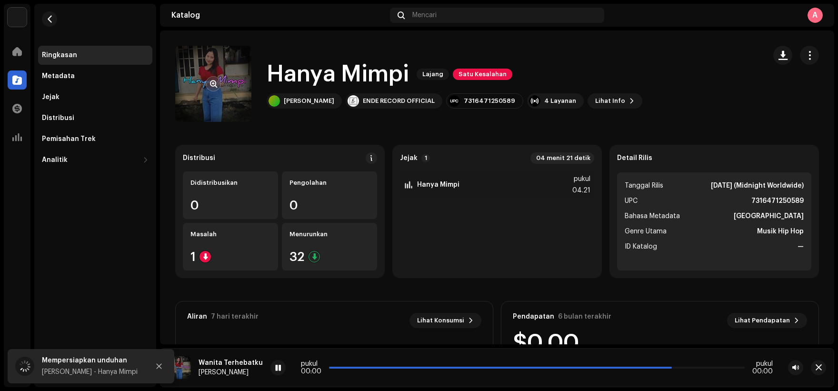
click at [221, 69] on re-a-cover at bounding box center [213, 84] width 76 height 76
click at [217, 82] on span "button" at bounding box center [213, 84] width 7 height 8
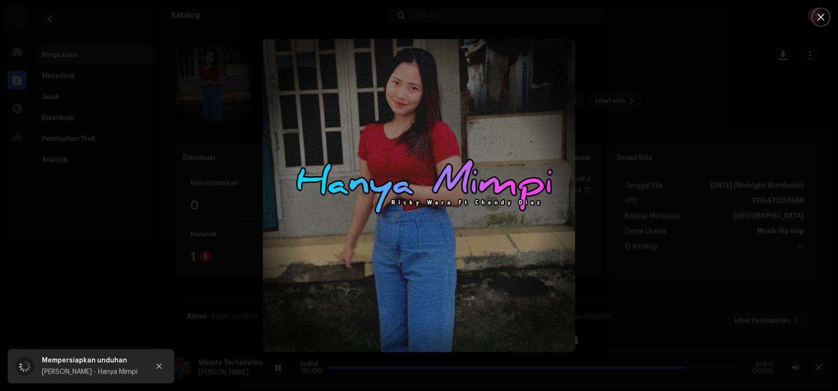
click at [643, 110] on div at bounding box center [419, 195] width 838 height 391
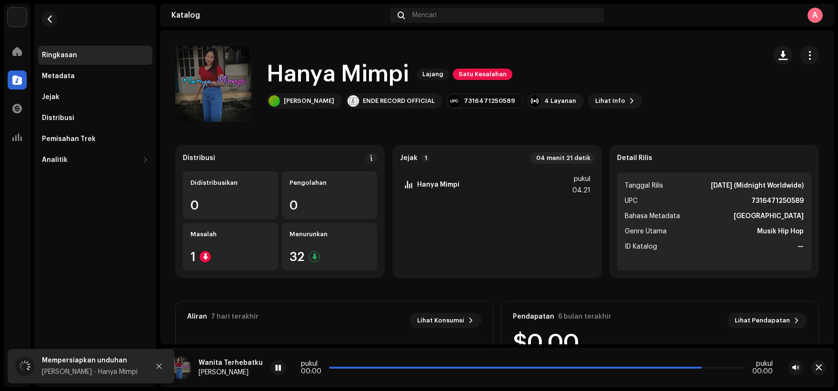
click at [367, 69] on font "Hanya Mimpi" at bounding box center [338, 74] width 142 height 23
copy div "Hanya Mimpi Lajang Satu Kesalahan"
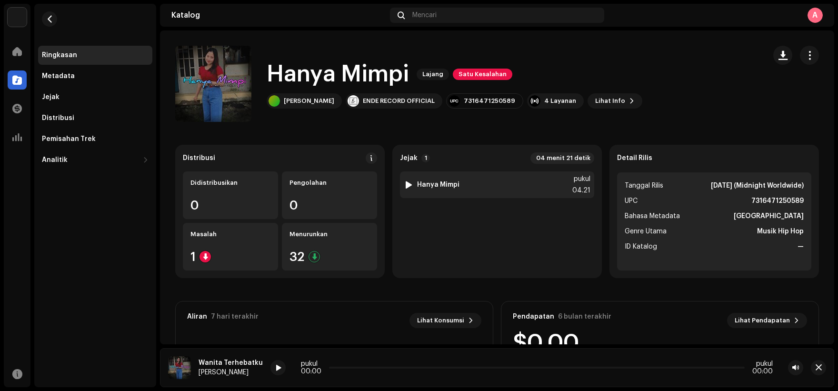
click at [505, 191] on div "1 Hanya Mimpi pukul 04.21" at bounding box center [497, 184] width 194 height 27
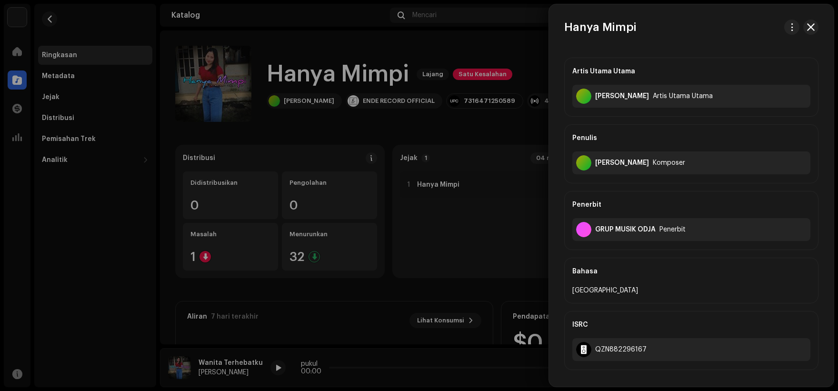
scroll to position [48, 0]
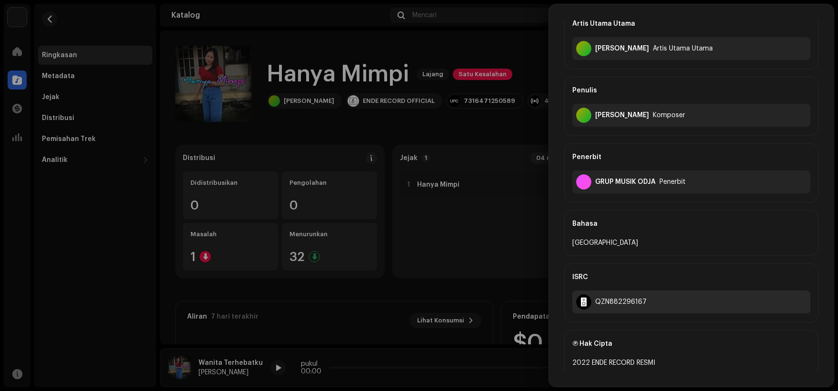
click at [623, 302] on font "QZN882296167" at bounding box center [620, 301] width 51 height 7
copy font "QZN882296167"
click at [500, 131] on div at bounding box center [419, 195] width 838 height 391
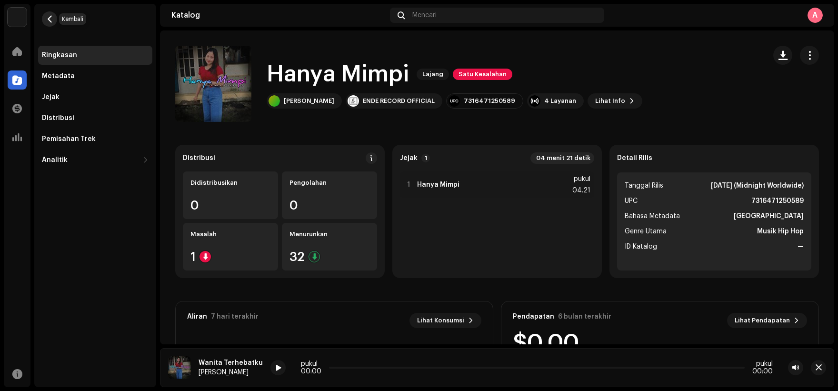
click at [54, 20] on button "button" at bounding box center [49, 18] width 15 height 15
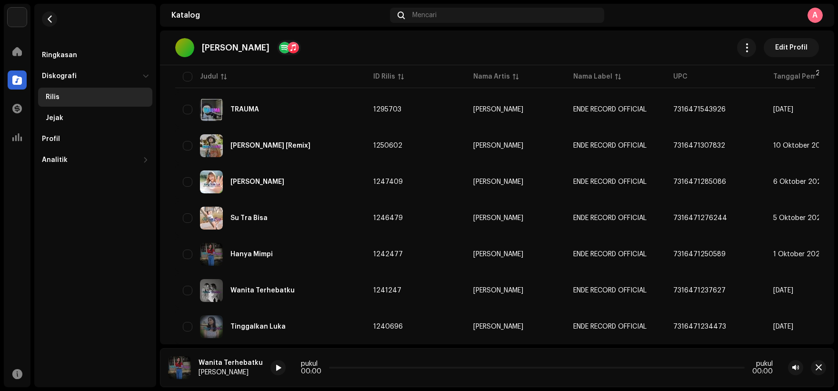
scroll to position [266, 0]
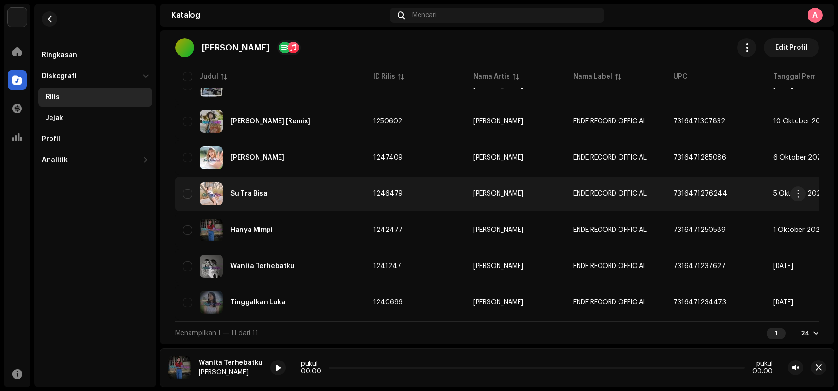
click at [341, 192] on div "Su Tra Bisa" at bounding box center [270, 193] width 175 height 23
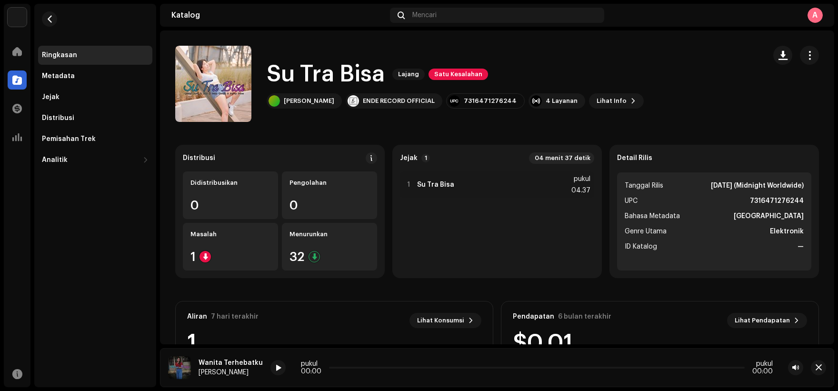
click at [369, 75] on font "Su Tra Bisa" at bounding box center [326, 74] width 118 height 23
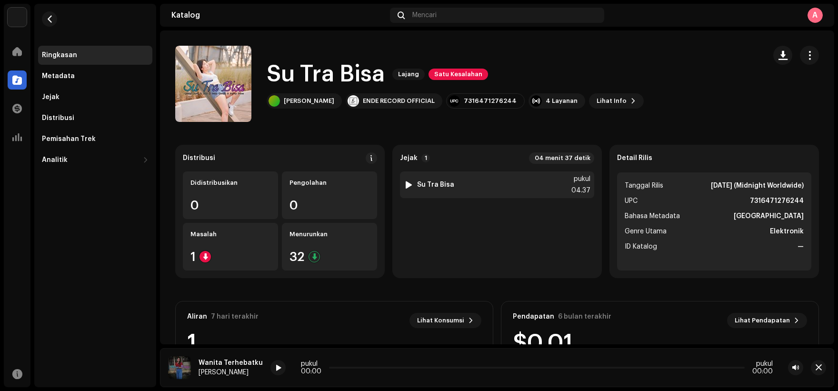
click at [507, 178] on div "1 Su Tra Bisa pukul 04.37" at bounding box center [497, 184] width 194 height 27
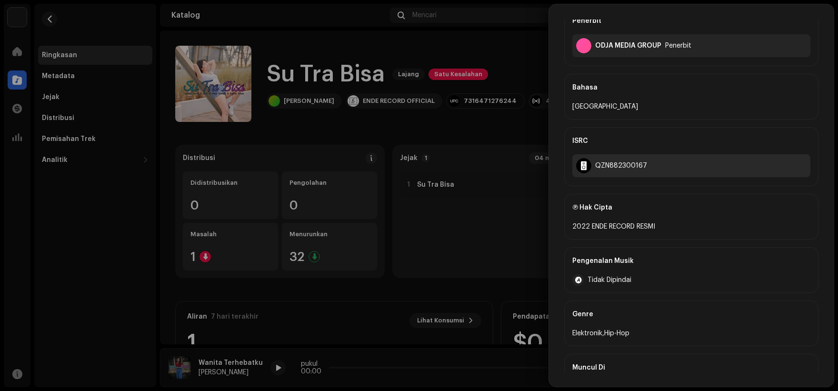
scroll to position [190, 0]
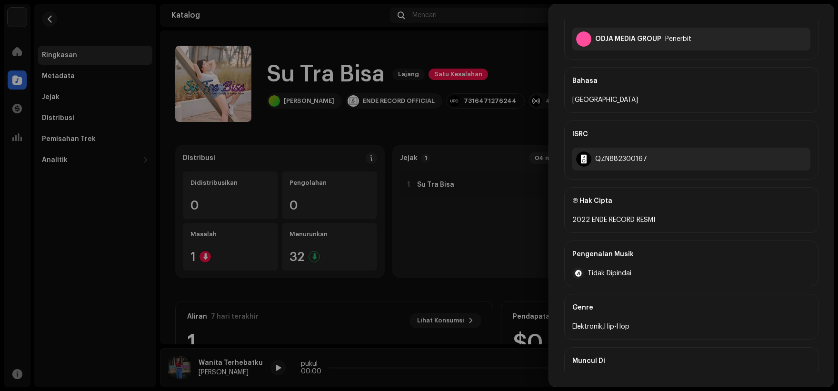
click at [371, 126] on div at bounding box center [419, 195] width 838 height 391
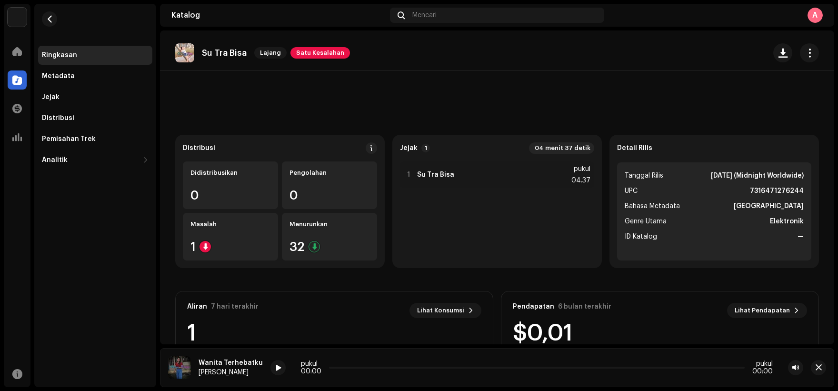
scroll to position [0, 0]
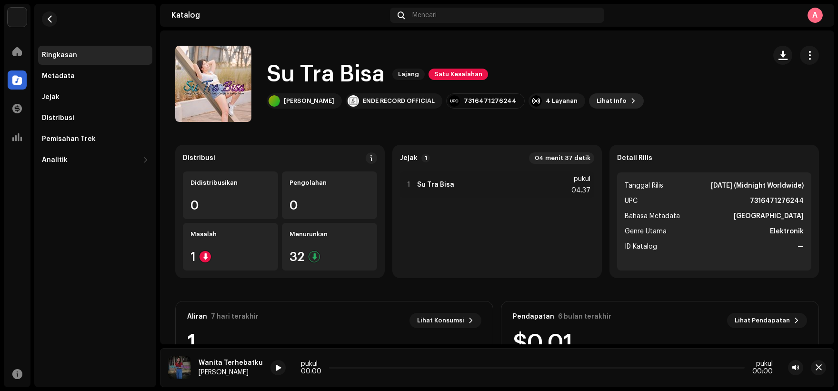
click at [596, 100] on font "Lihat Info" at bounding box center [611, 101] width 30 height 6
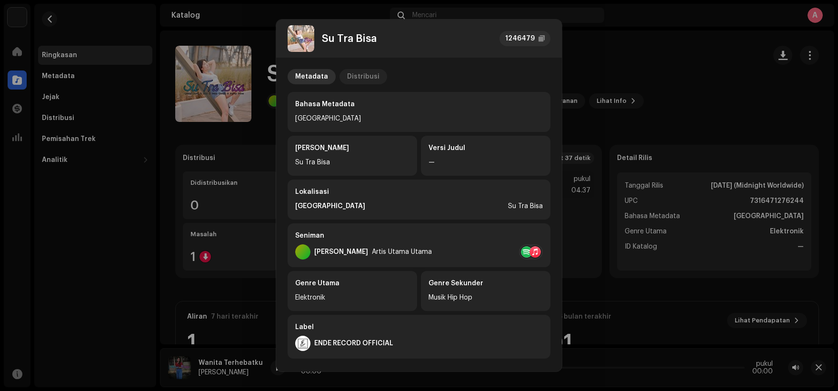
click at [362, 77] on font "Distribusi" at bounding box center [363, 76] width 32 height 7
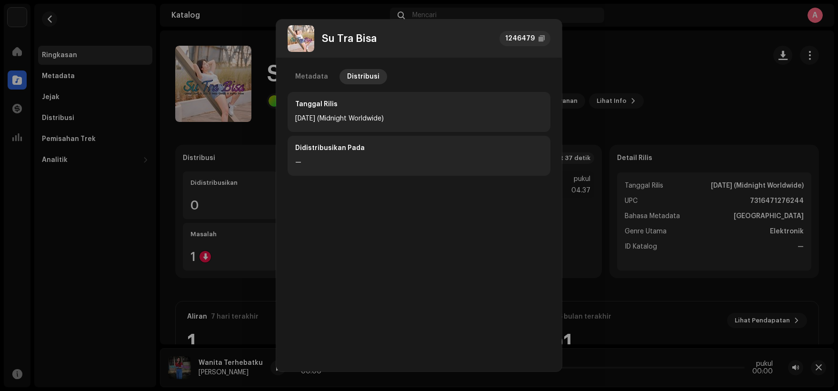
click at [605, 49] on div "Su Tra Bisa 1246479 Metadata Distribusi Tanggal Rilis [DATE] (Midnight Worldwid…" at bounding box center [419, 195] width 838 height 391
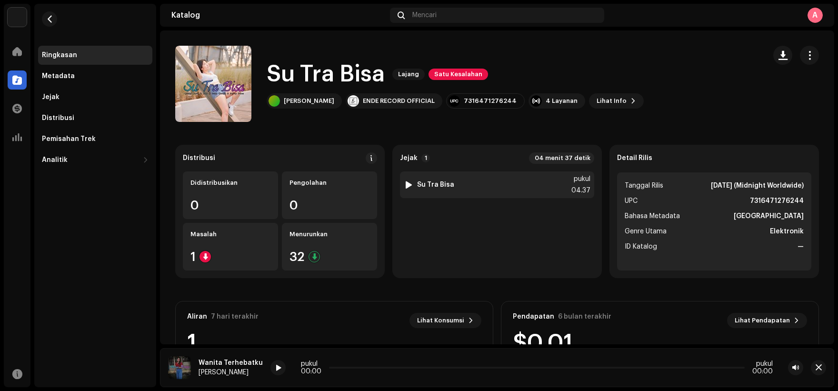
click at [470, 188] on div "1 Su Tra Bisa pukul 04.37" at bounding box center [497, 184] width 194 height 27
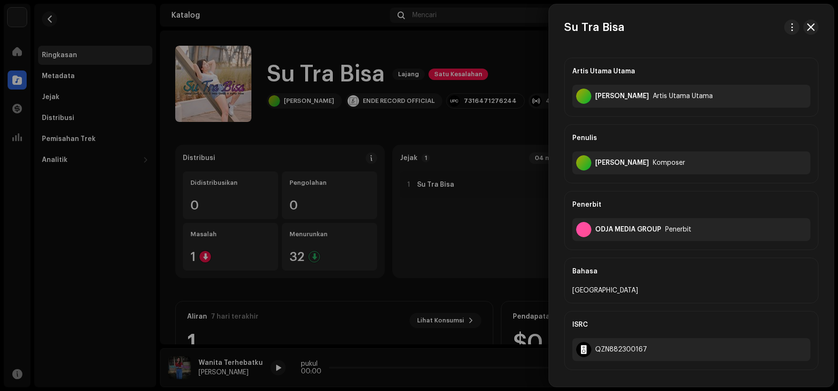
click at [459, 238] on div at bounding box center [419, 195] width 838 height 391
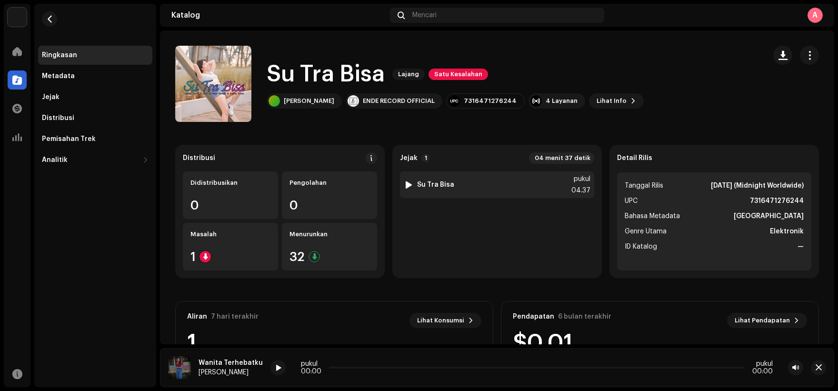
click at [408, 188] on div at bounding box center [408, 185] width 7 height 8
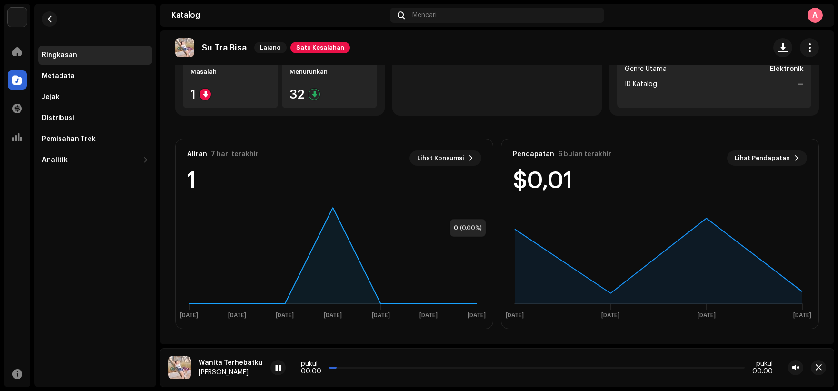
scroll to position [20, 0]
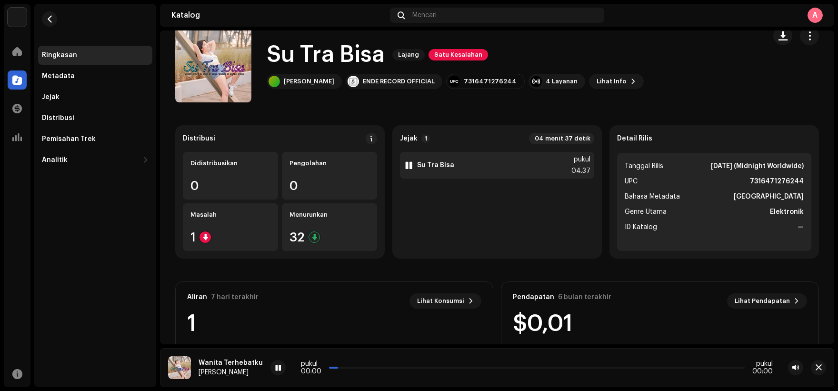
click at [442, 158] on div "1 Su Tra Bisa pukul 04.37" at bounding box center [497, 165] width 194 height 27
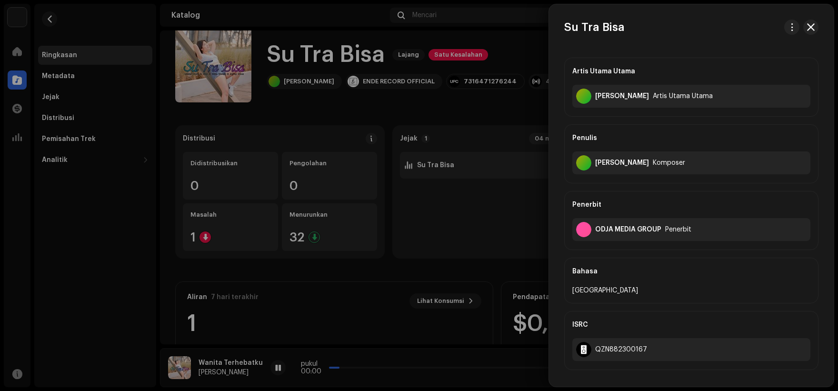
click at [442, 158] on div at bounding box center [419, 195] width 838 height 391
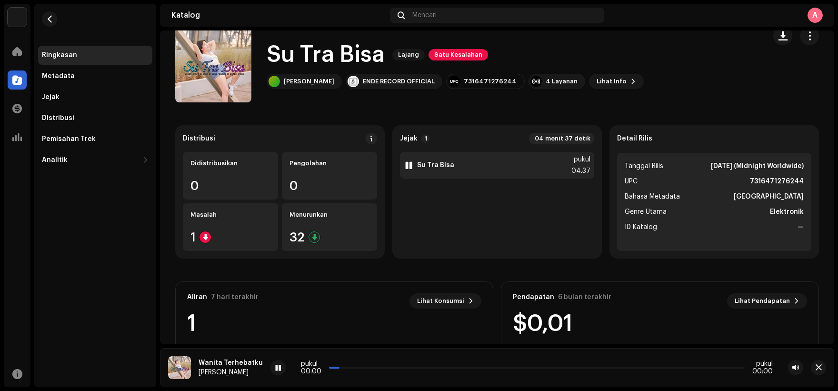
click at [442, 158] on div "1 Su Tra Bisa pukul 04.37" at bounding box center [497, 165] width 194 height 27
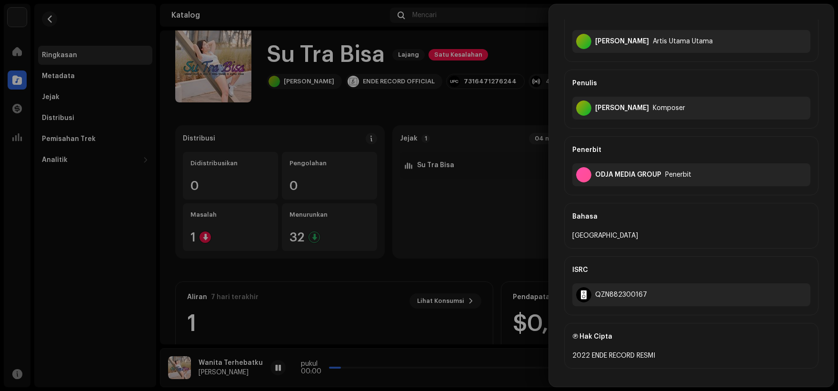
scroll to position [35, 0]
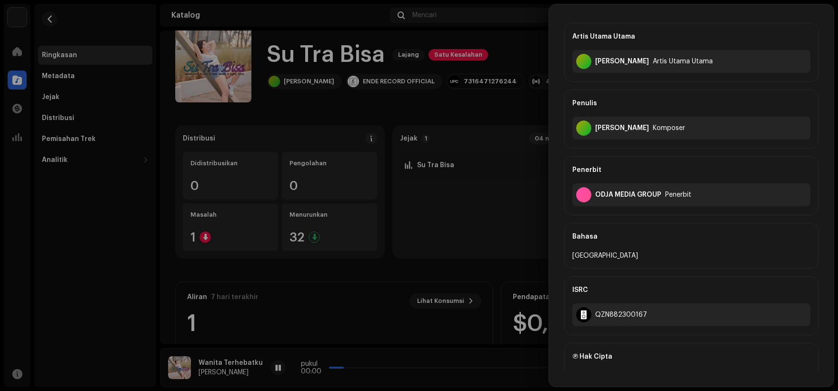
click at [520, 205] on div at bounding box center [419, 195] width 838 height 391
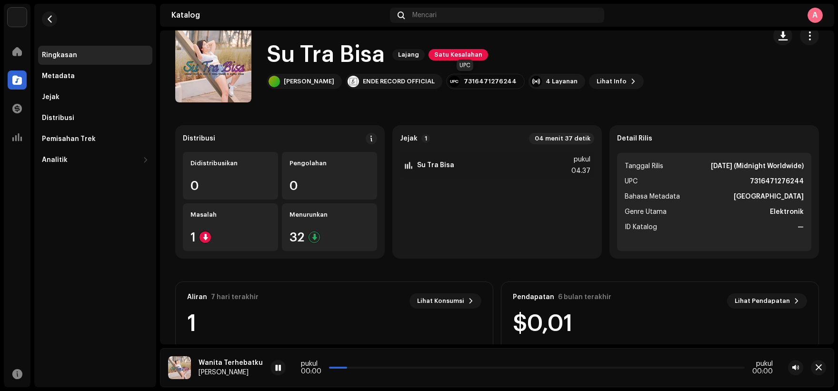
click at [475, 81] on font "7316471276244" at bounding box center [490, 81] width 53 height 6
click at [462, 169] on div "1 Su Tra Bisa pukul 04.37" at bounding box center [497, 165] width 194 height 27
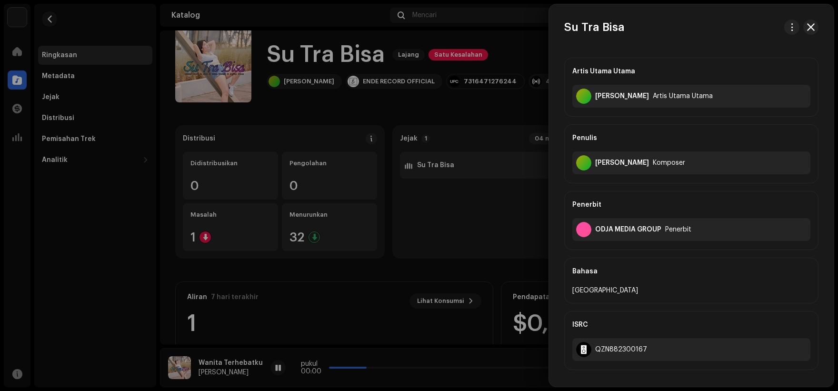
click at [462, 169] on div at bounding box center [419, 195] width 838 height 391
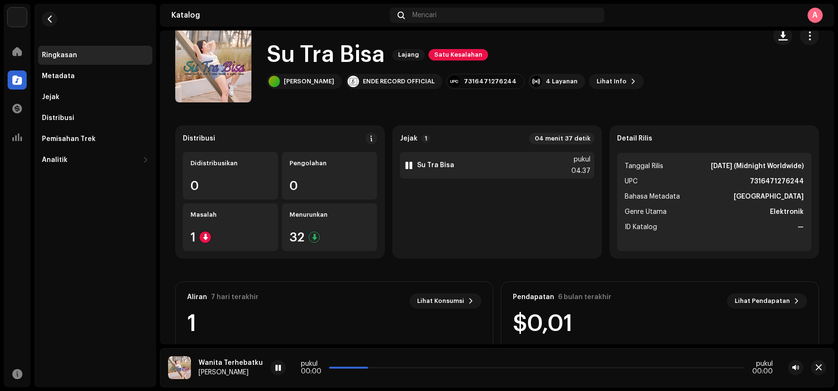
click at [462, 169] on div "1 Su Tra Bisa pukul 04.37" at bounding box center [497, 165] width 194 height 27
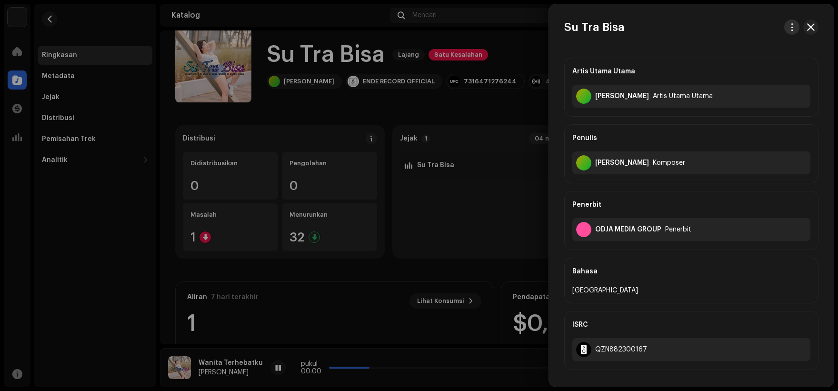
click at [795, 22] on button "button" at bounding box center [791, 27] width 15 height 15
click at [753, 68] on div "Unduh audio" at bounding box center [744, 68] width 89 height 8
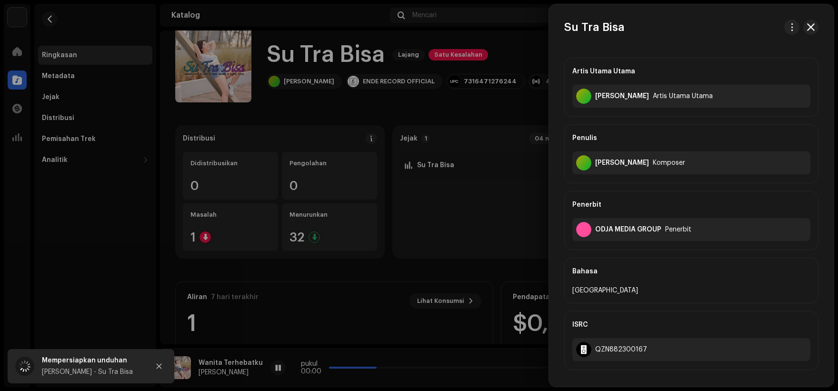
click at [479, 206] on div at bounding box center [419, 195] width 838 height 391
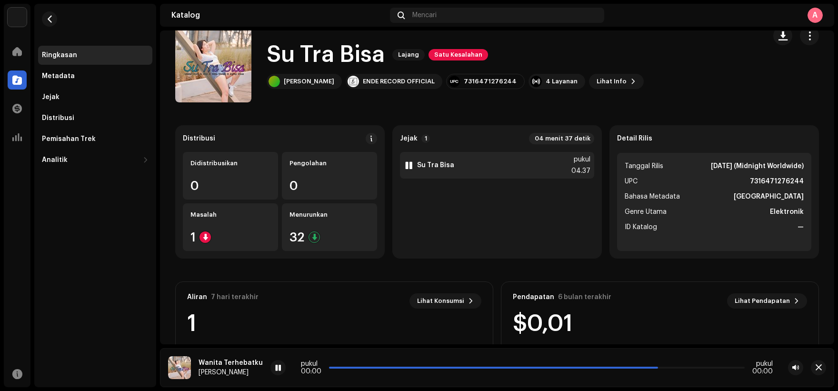
click at [520, 162] on div "1 Su Tra Bisa pukul 04.37" at bounding box center [497, 165] width 194 height 27
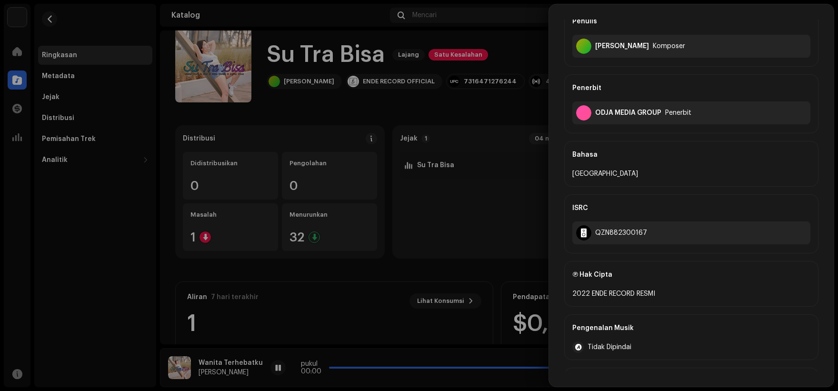
scroll to position [190, 0]
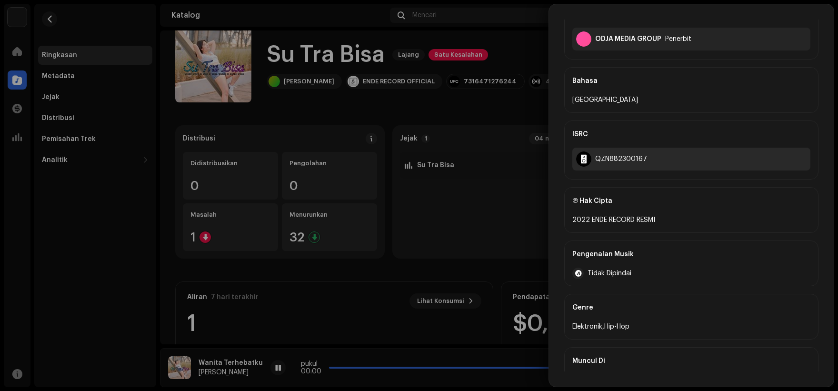
click at [621, 157] on font "QZN882300167" at bounding box center [621, 159] width 52 height 7
click at [330, 90] on div at bounding box center [419, 195] width 838 height 391
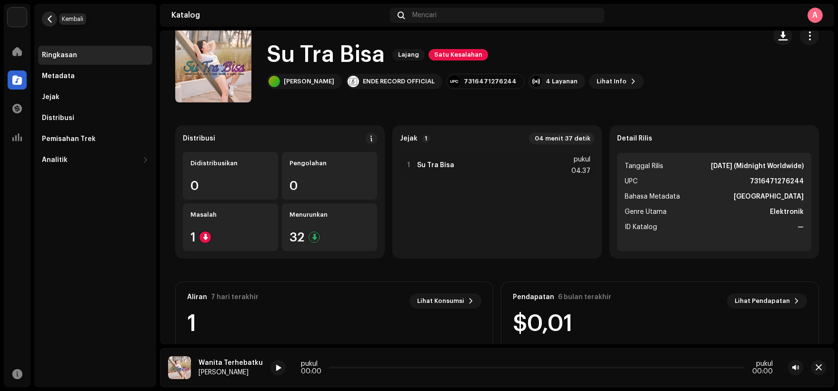
click at [48, 22] on span "button" at bounding box center [49, 19] width 7 height 8
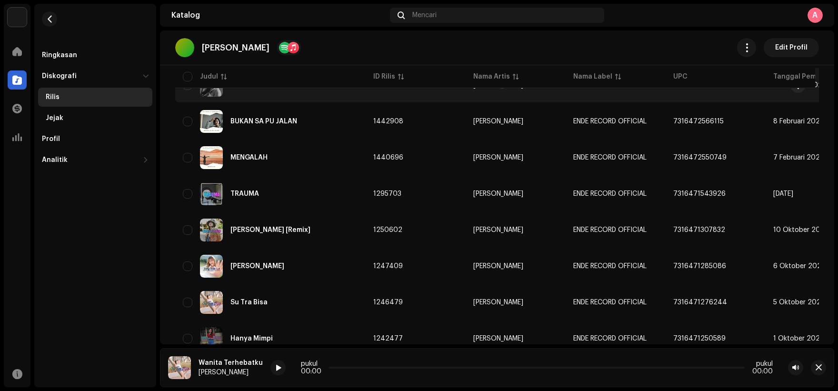
scroll to position [190, 0]
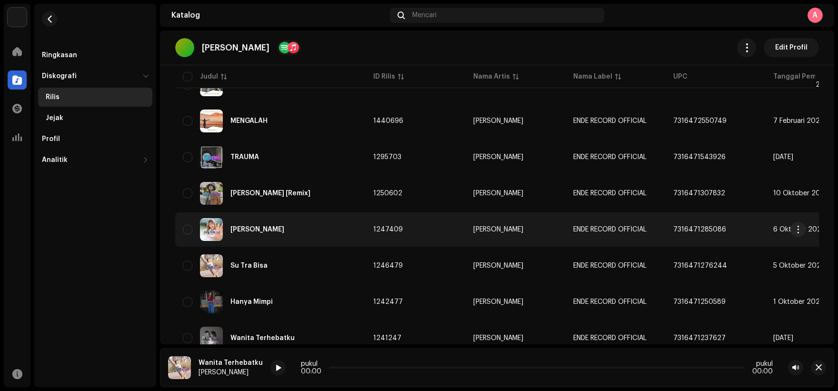
click at [325, 232] on div "[PERSON_NAME]" at bounding box center [270, 229] width 175 height 23
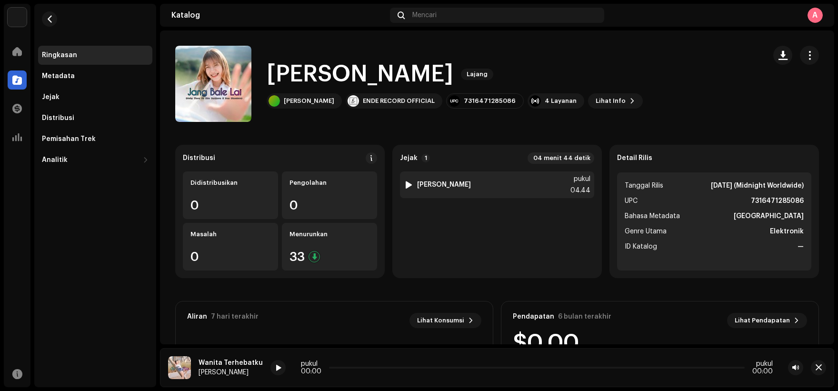
click at [407, 188] on img at bounding box center [408, 184] width 12 height 12
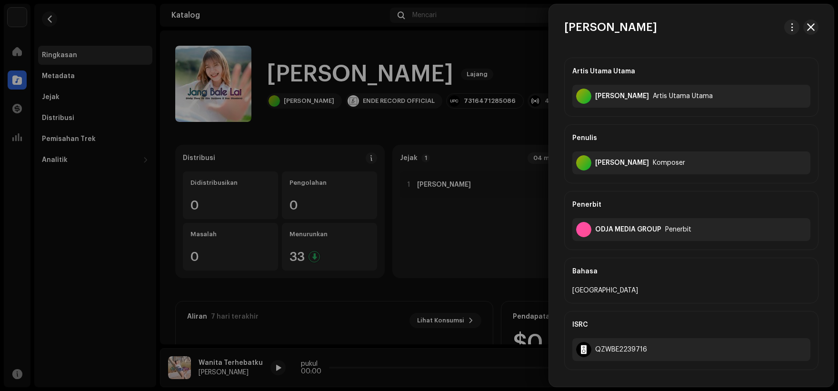
click at [436, 230] on div at bounding box center [419, 195] width 838 height 391
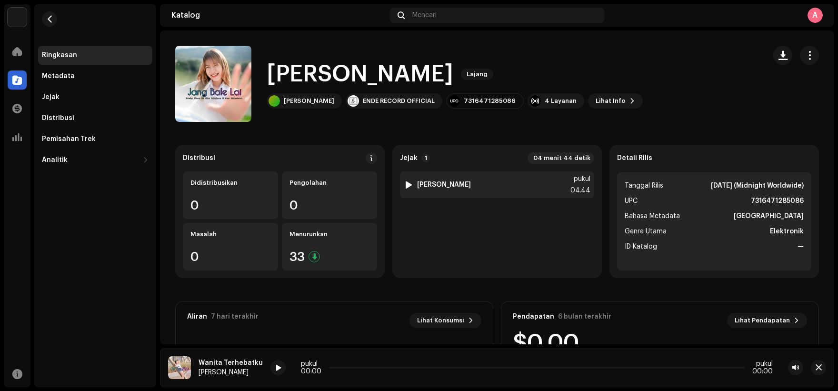
click at [406, 184] on div at bounding box center [408, 185] width 7 height 8
click at [409, 186] on div at bounding box center [408, 185] width 7 height 8
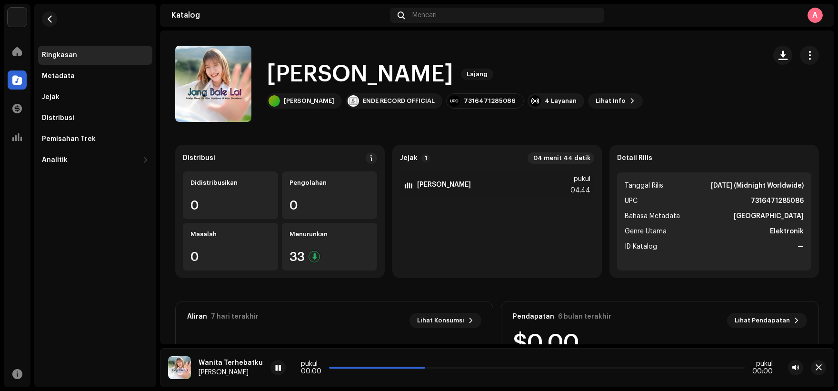
click at [339, 76] on font "[PERSON_NAME]" at bounding box center [360, 74] width 187 height 23
click at [564, 75] on div "[PERSON_NAME] lai Lajang" at bounding box center [455, 74] width 376 height 30
